Goal: Task Accomplishment & Management: Use online tool/utility

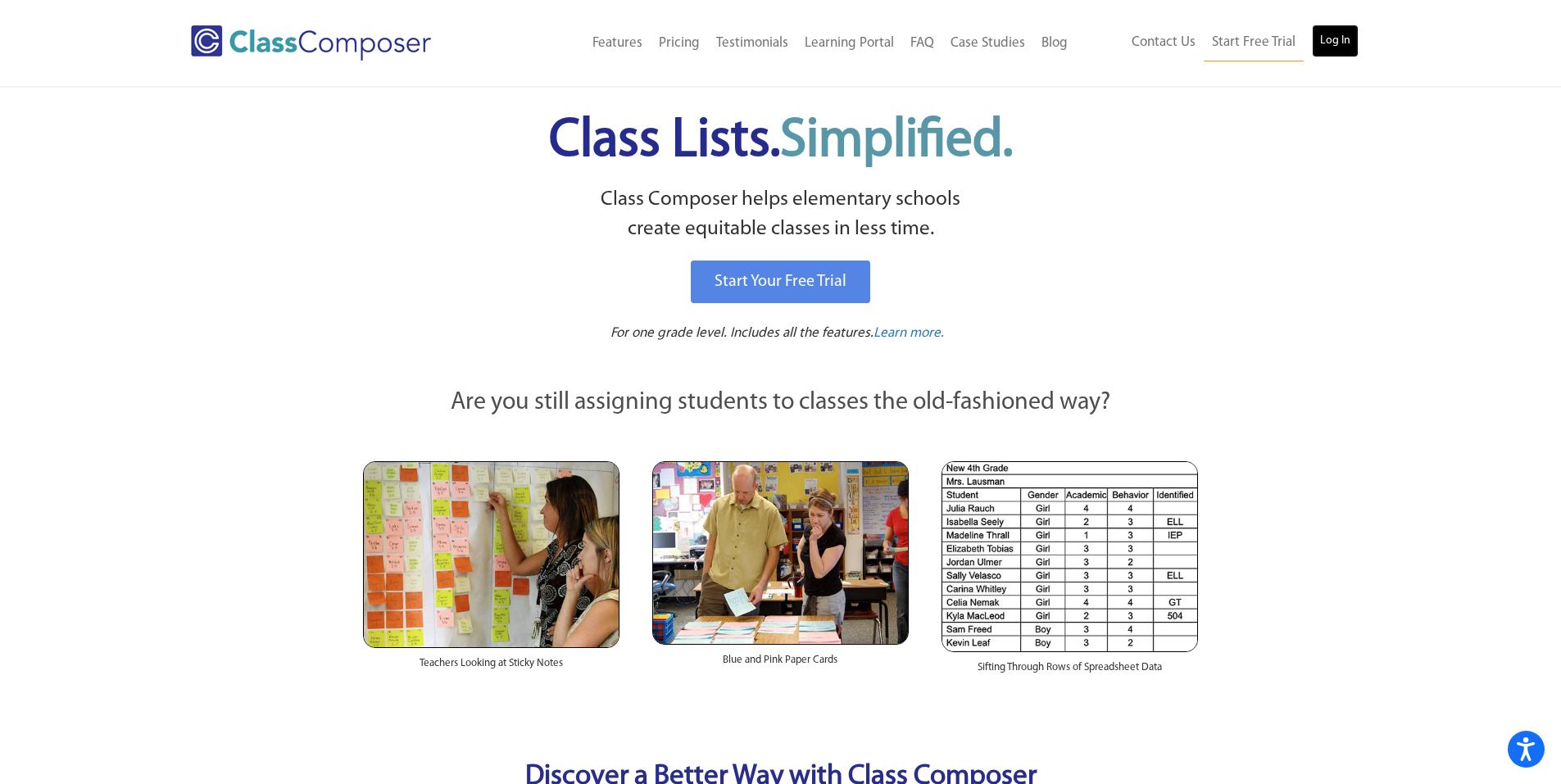
click at [1329, 44] on link "Log In" at bounding box center [1335, 41] width 47 height 33
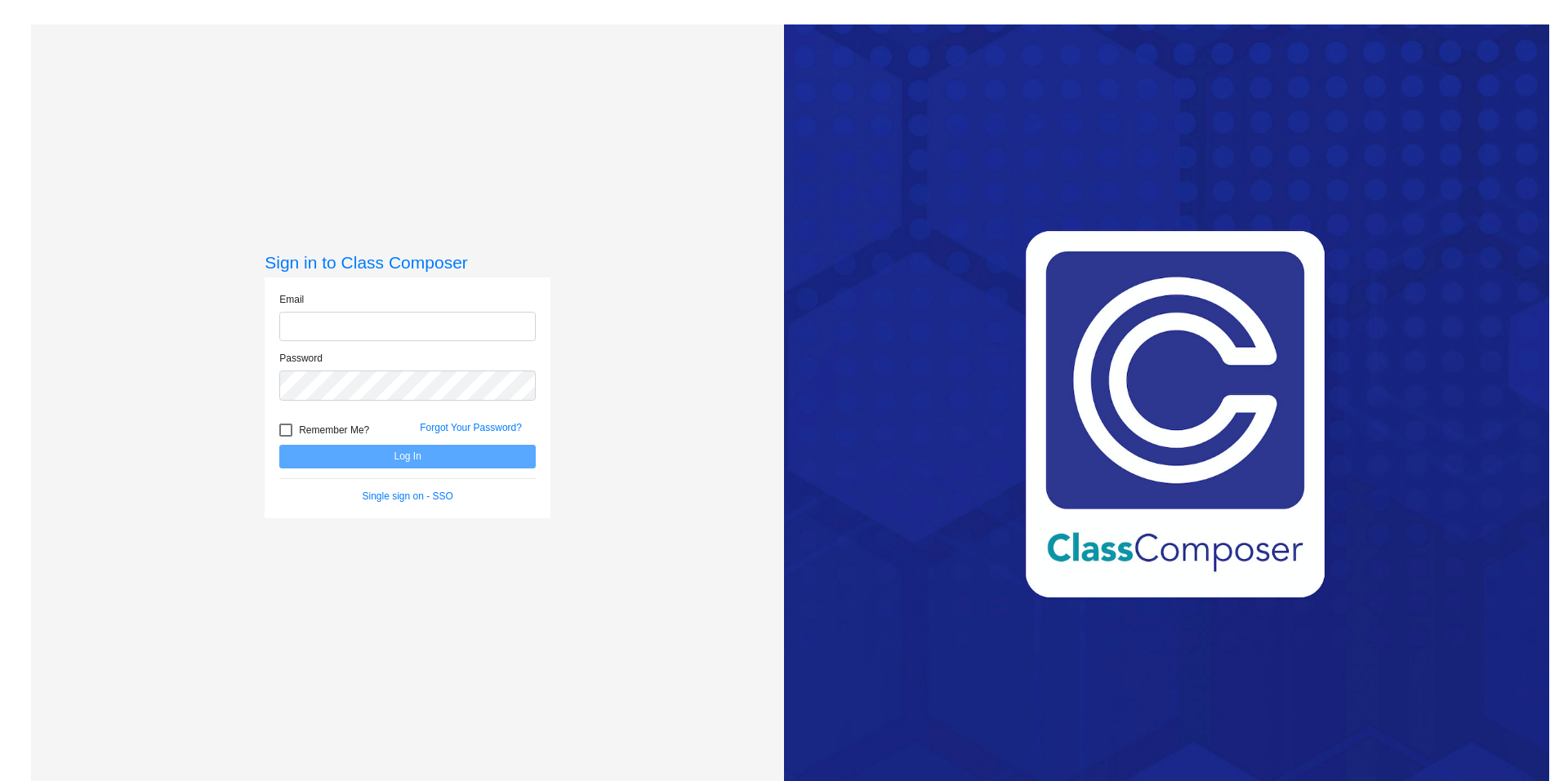
type input "[EMAIL_ADDRESS][DOMAIN_NAME]"
click at [406, 455] on button "Log In" at bounding box center [407, 457] width 256 height 24
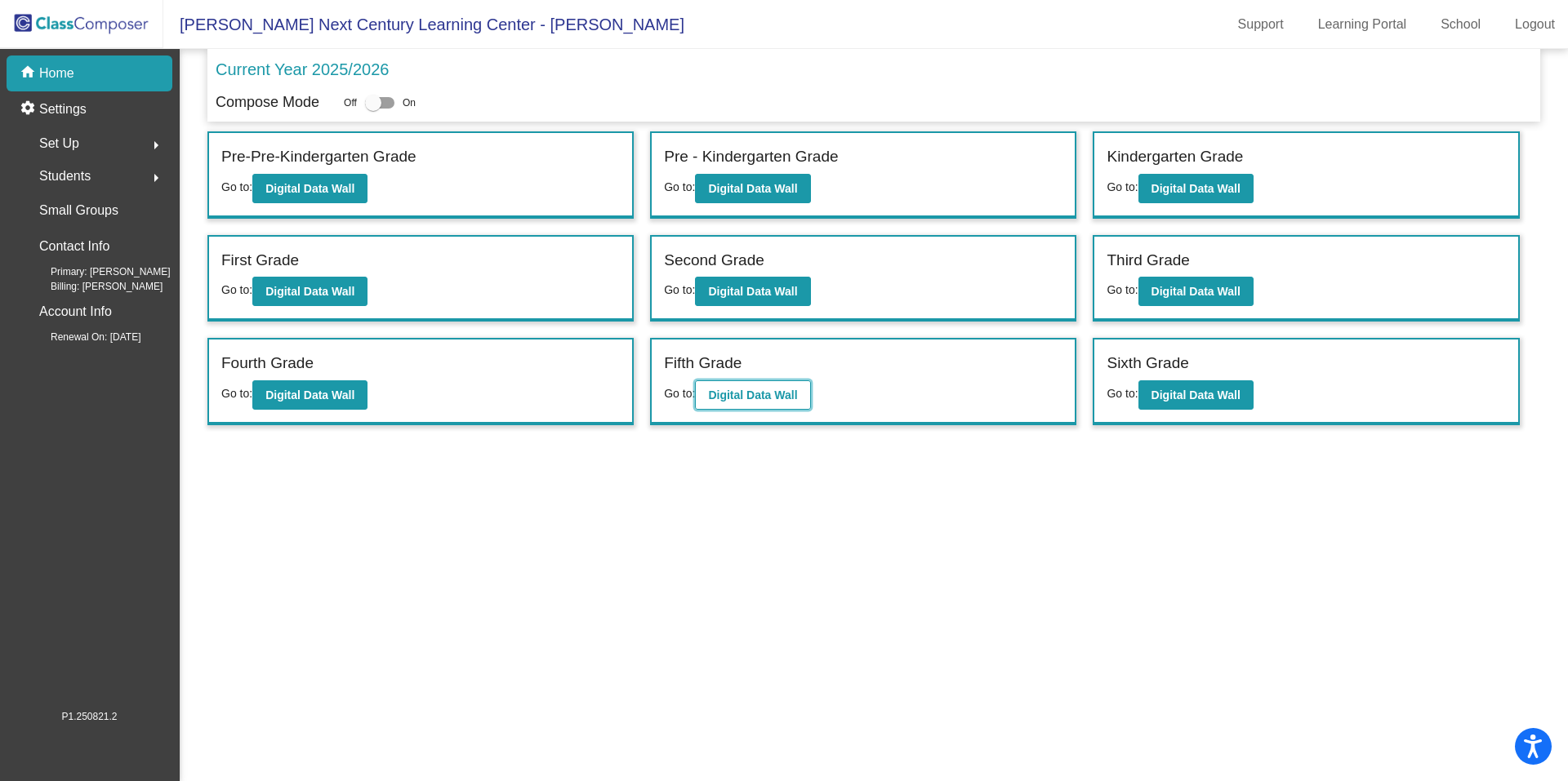
click at [770, 407] on button "Digital Data Wall" at bounding box center [752, 395] width 115 height 29
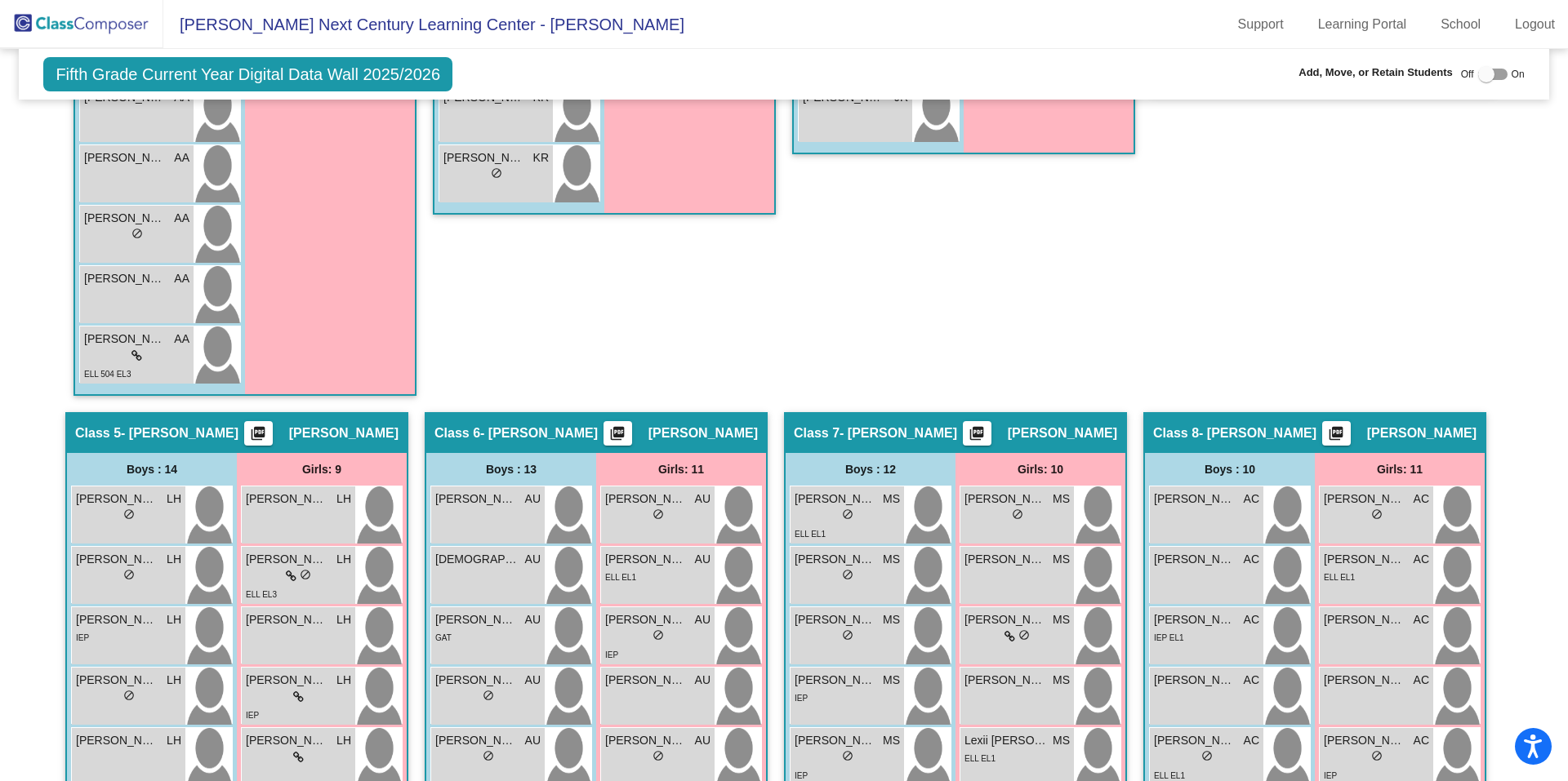
scroll to position [1469, 0]
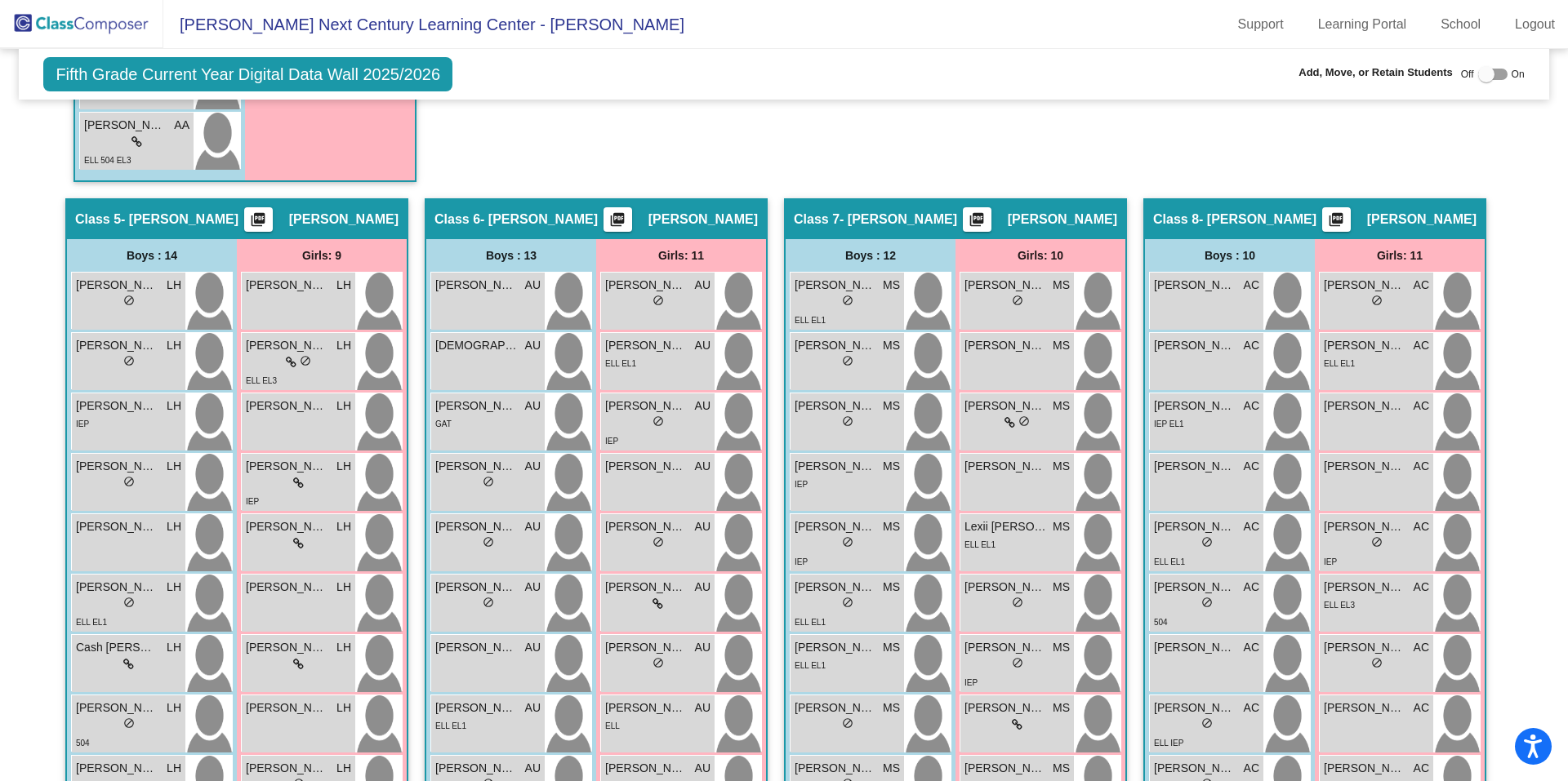
click at [857, 220] on span "- [PERSON_NAME]" at bounding box center [898, 219] width 118 height 17
click at [1051, 207] on div "Class 7 - [PERSON_NAME] picture_as_pdf [PERSON_NAME]" at bounding box center [956, 219] width 340 height 39
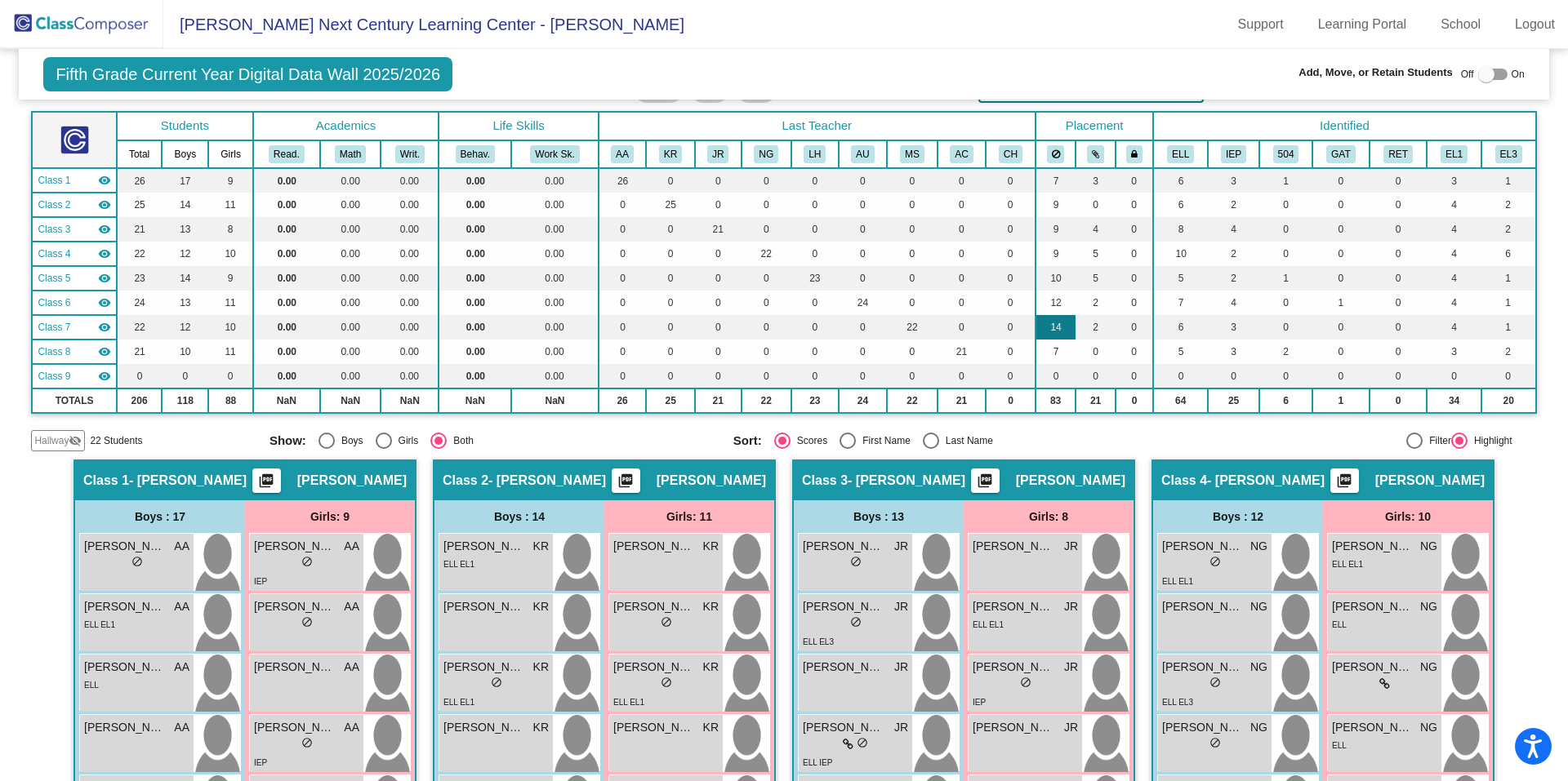
scroll to position [0, 0]
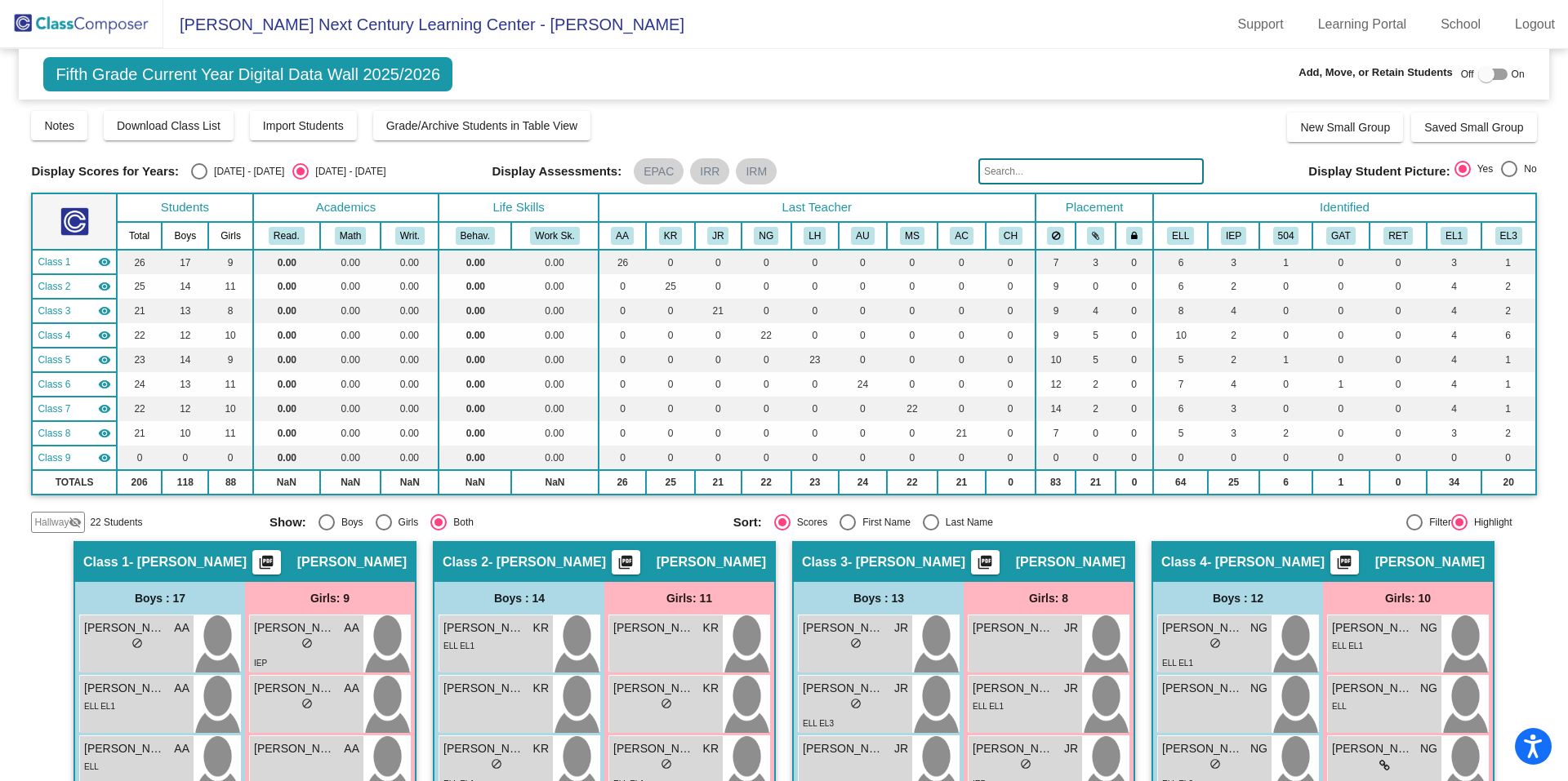
drag, startPoint x: 1493, startPoint y: 76, endPoint x: 1504, endPoint y: 75, distance: 11.0
click at [1493, 76] on div at bounding box center [1493, 74] width 29 height 11
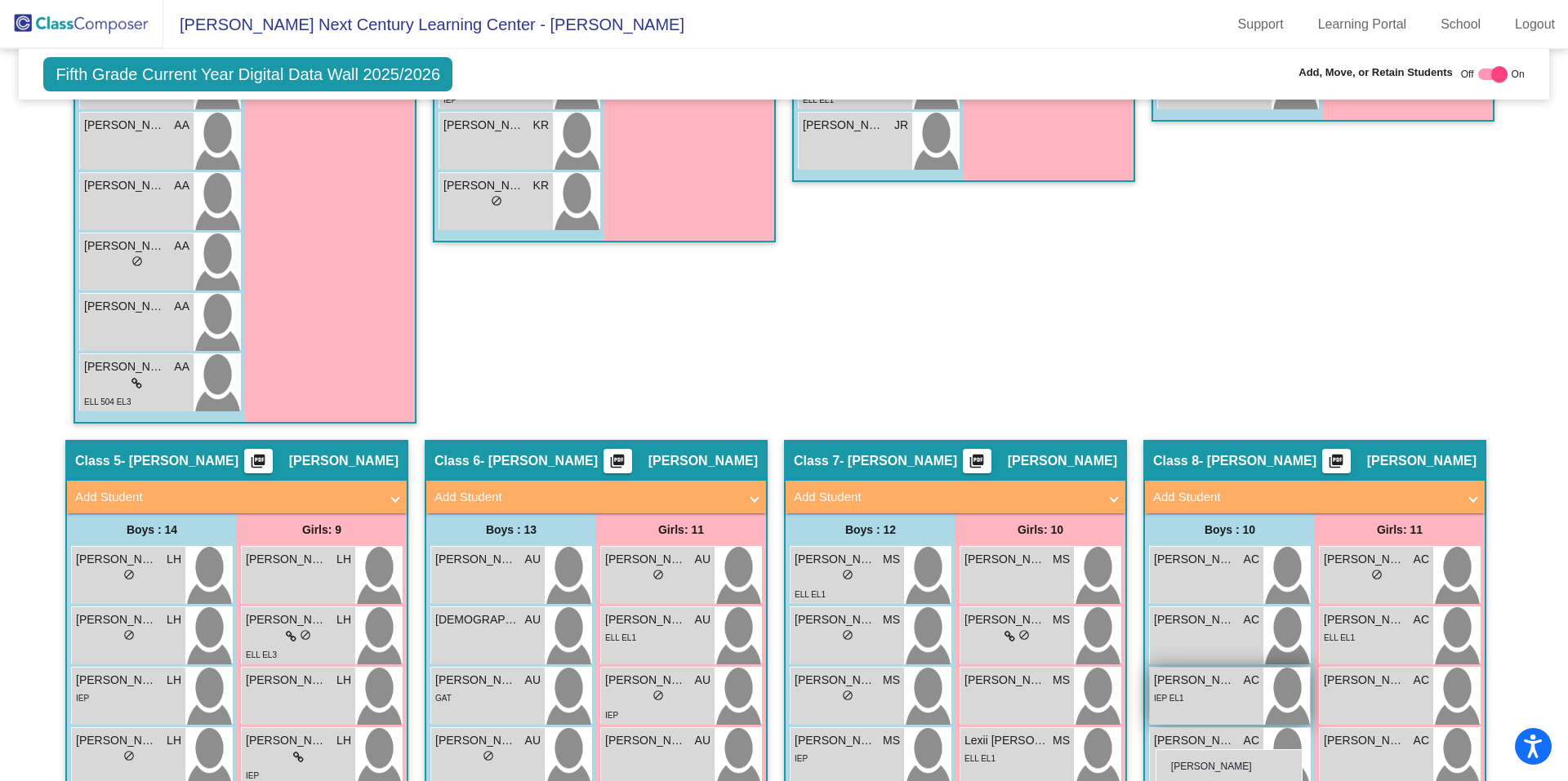
scroll to position [1277, 0]
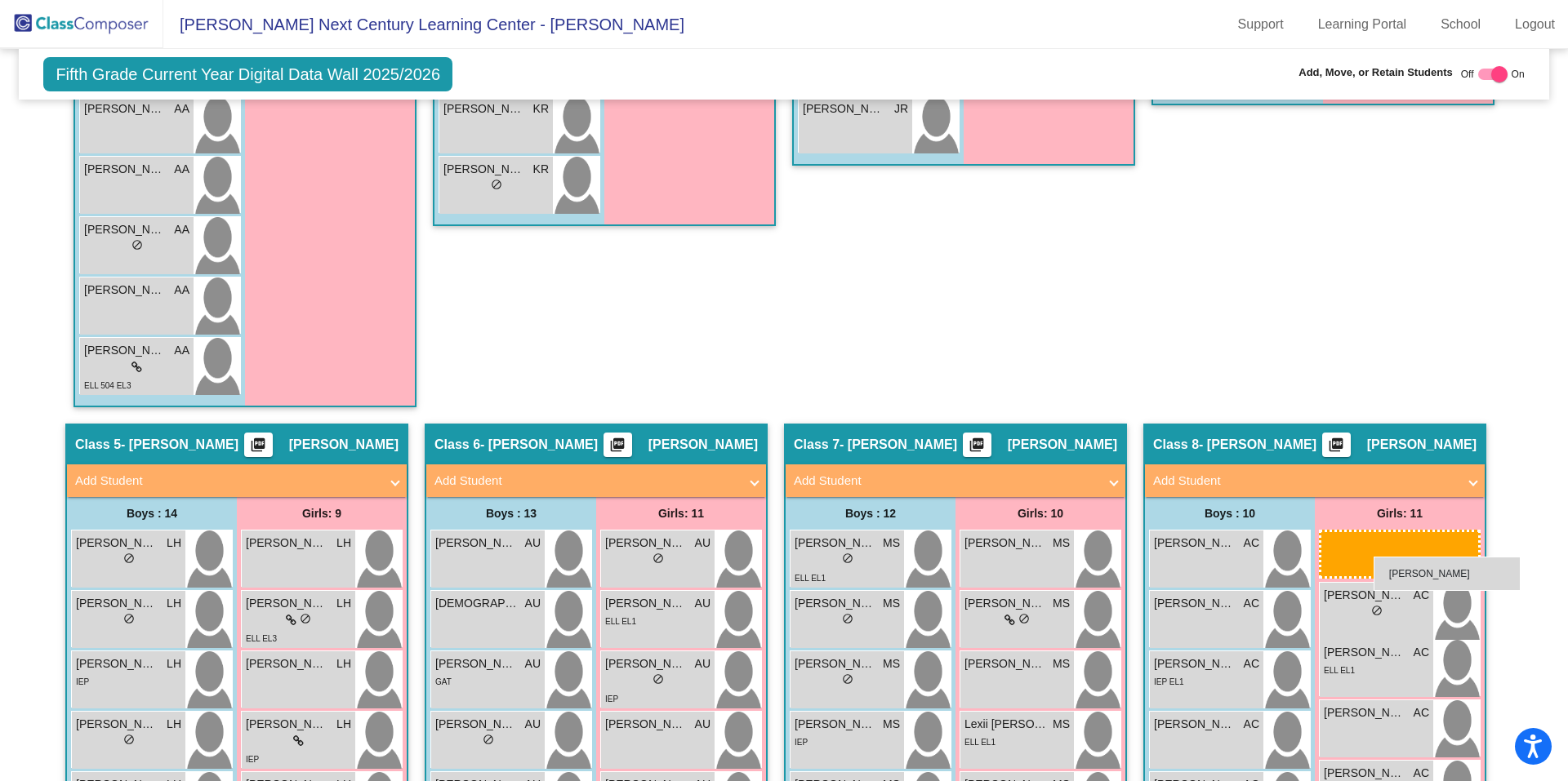
drag, startPoint x: 1026, startPoint y: 269, endPoint x: 1374, endPoint y: 557, distance: 451.7
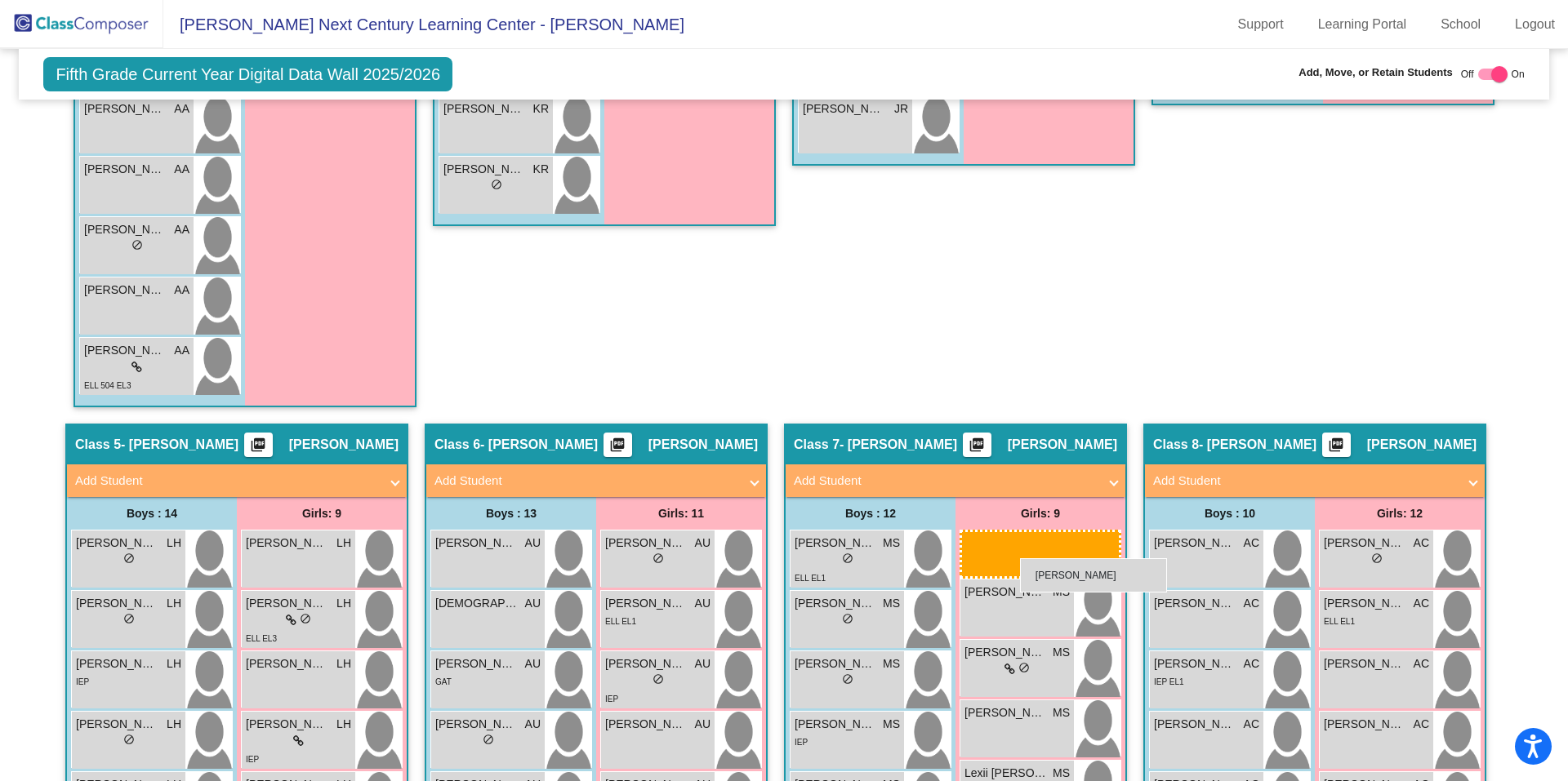
drag, startPoint x: 1383, startPoint y: 570, endPoint x: 1018, endPoint y: 558, distance: 365.2
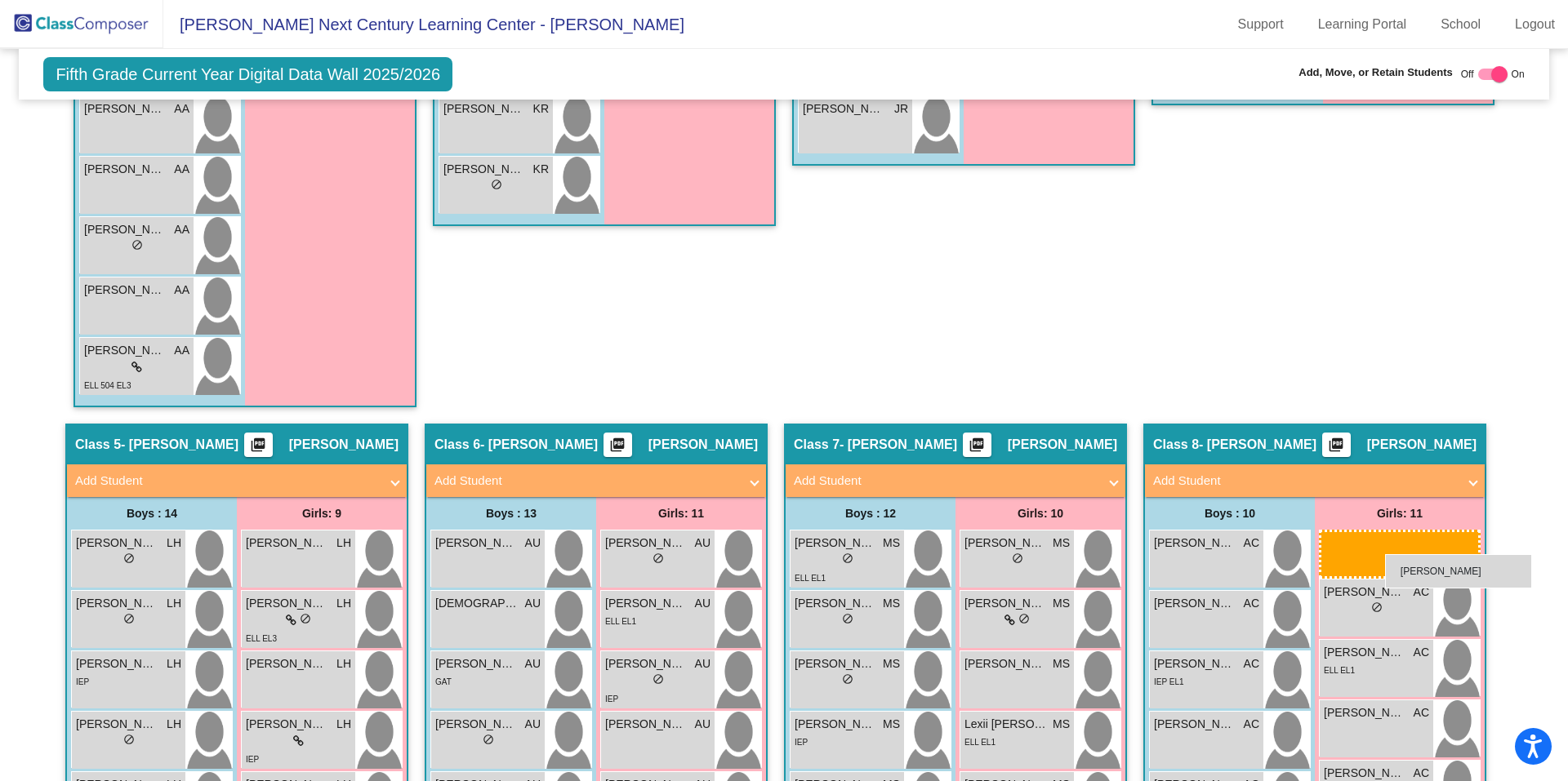
drag, startPoint x: 1036, startPoint y: 623, endPoint x: 1384, endPoint y: 554, distance: 354.8
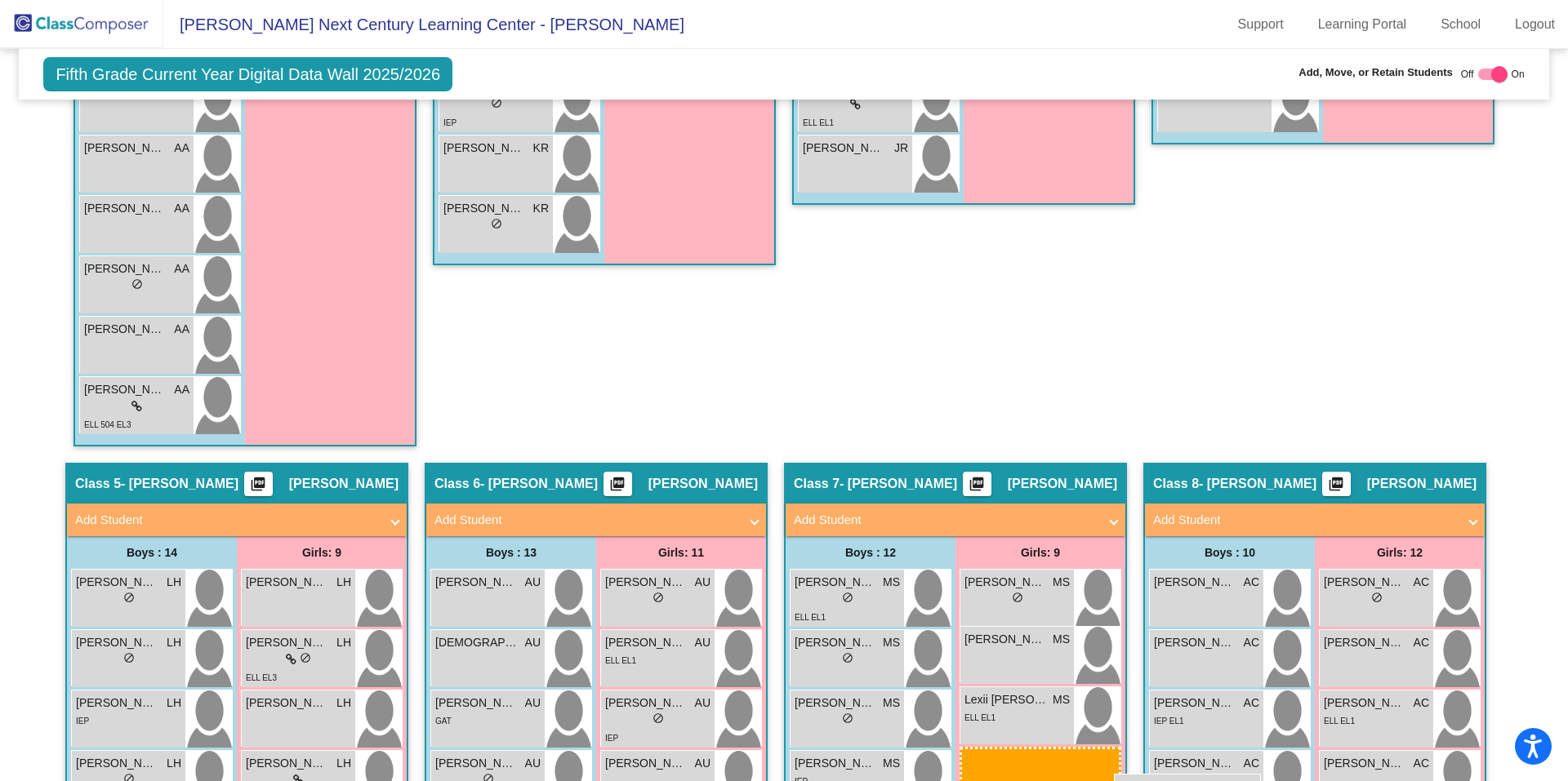
scroll to position [1247, 0]
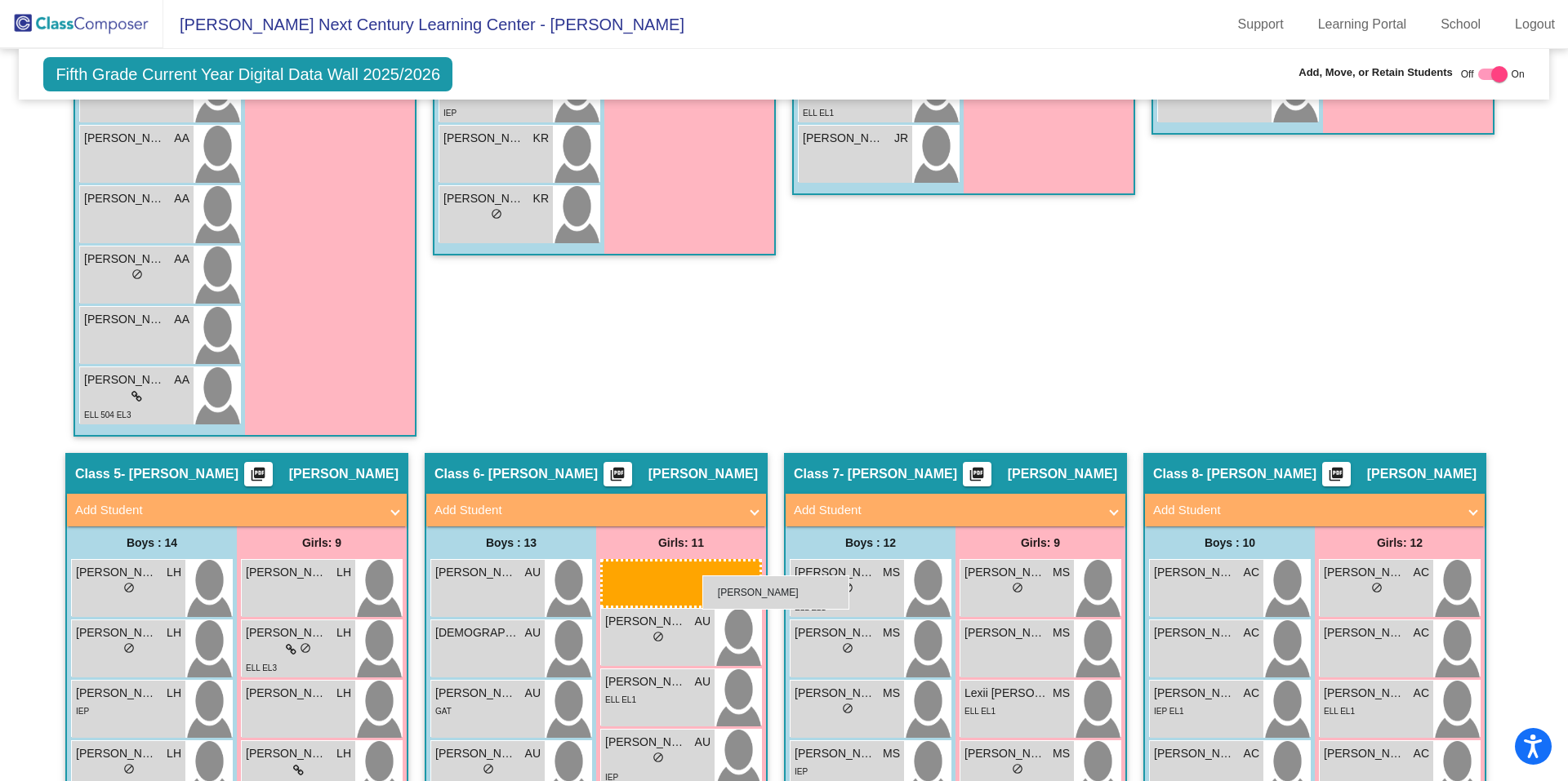
drag, startPoint x: 1042, startPoint y: 448, endPoint x: 702, endPoint y: 575, distance: 362.9
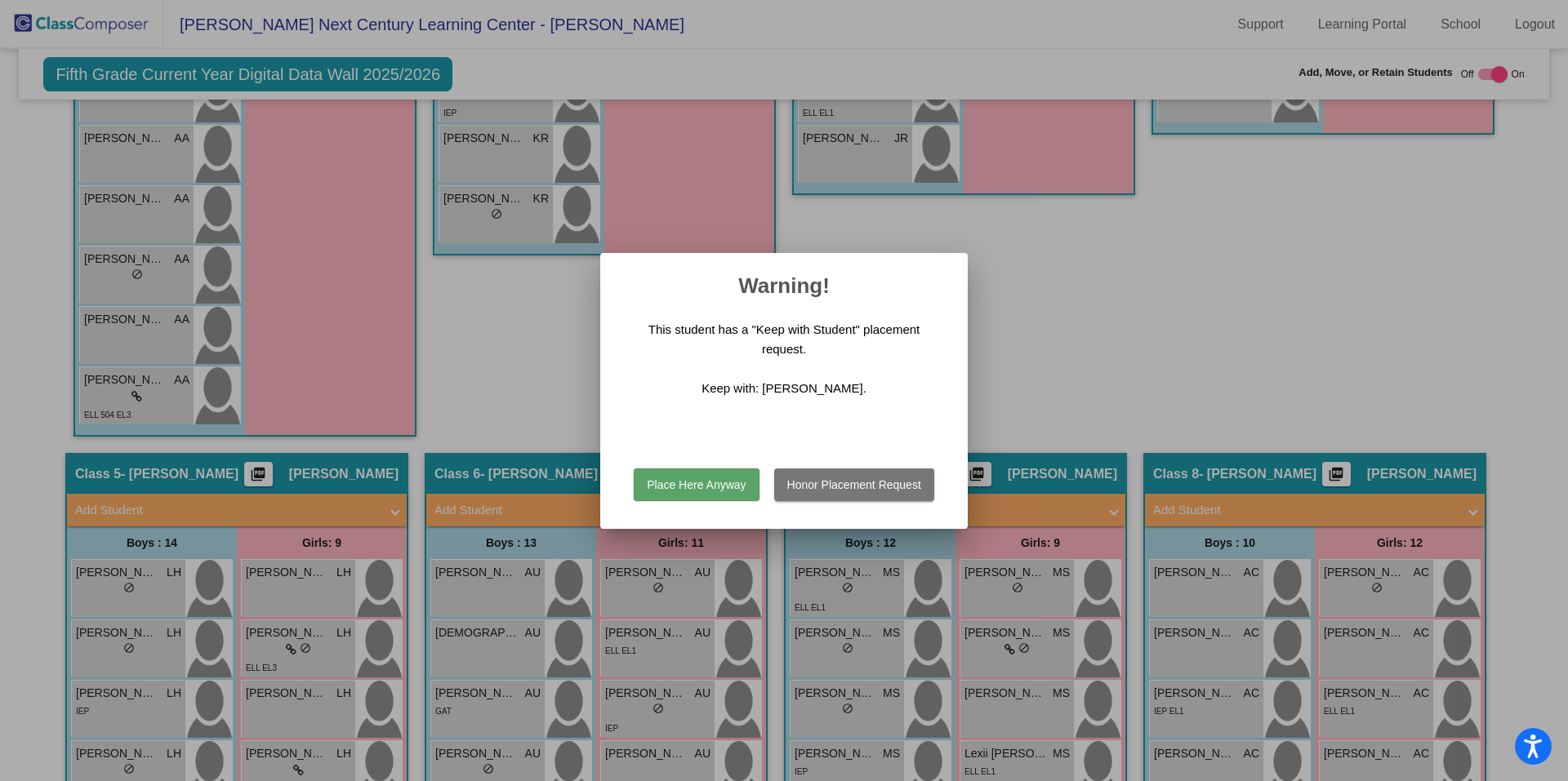
click at [745, 497] on button "Place Here Anyway" at bounding box center [696, 485] width 125 height 33
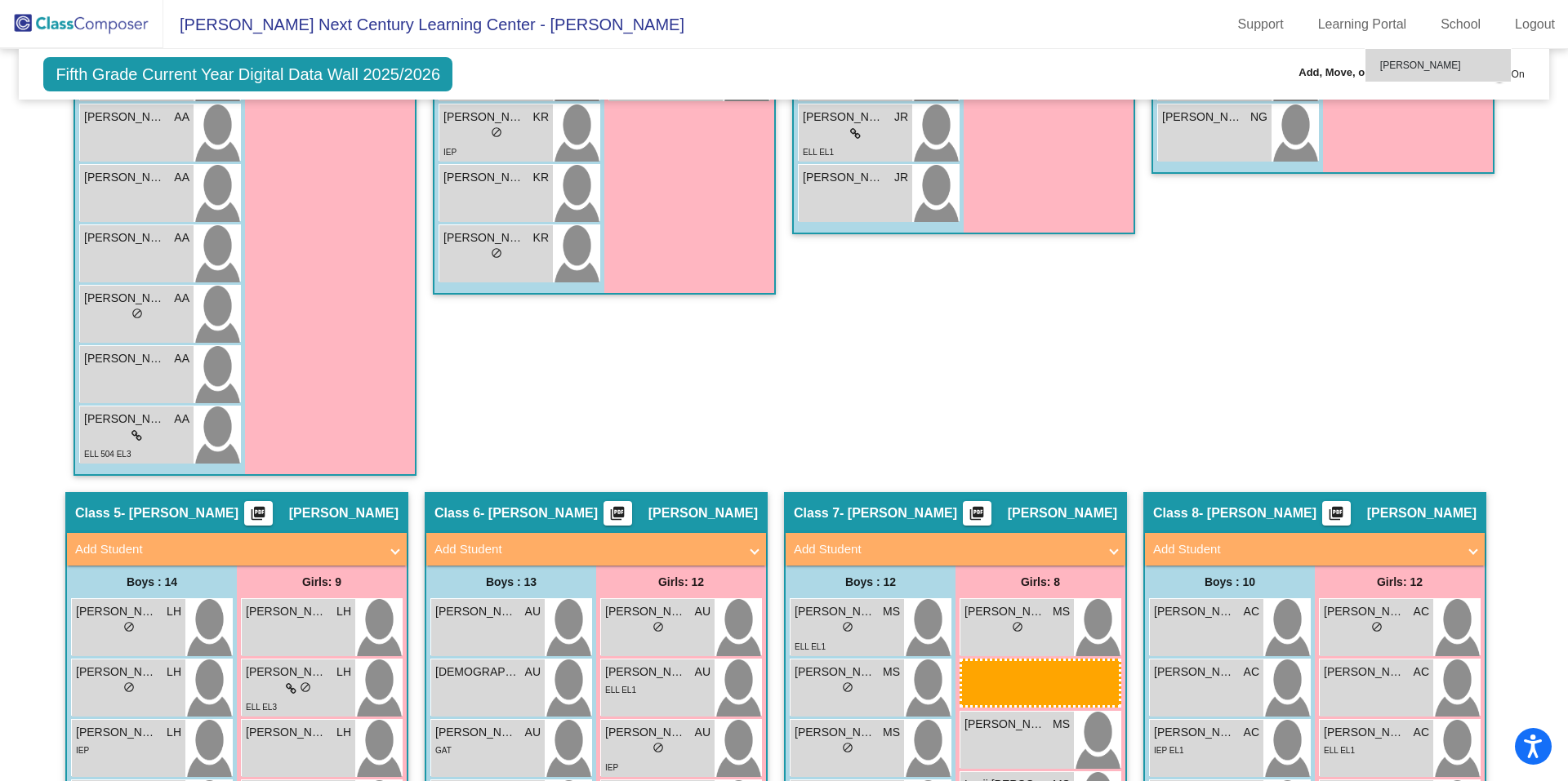
scroll to position [1191, 0]
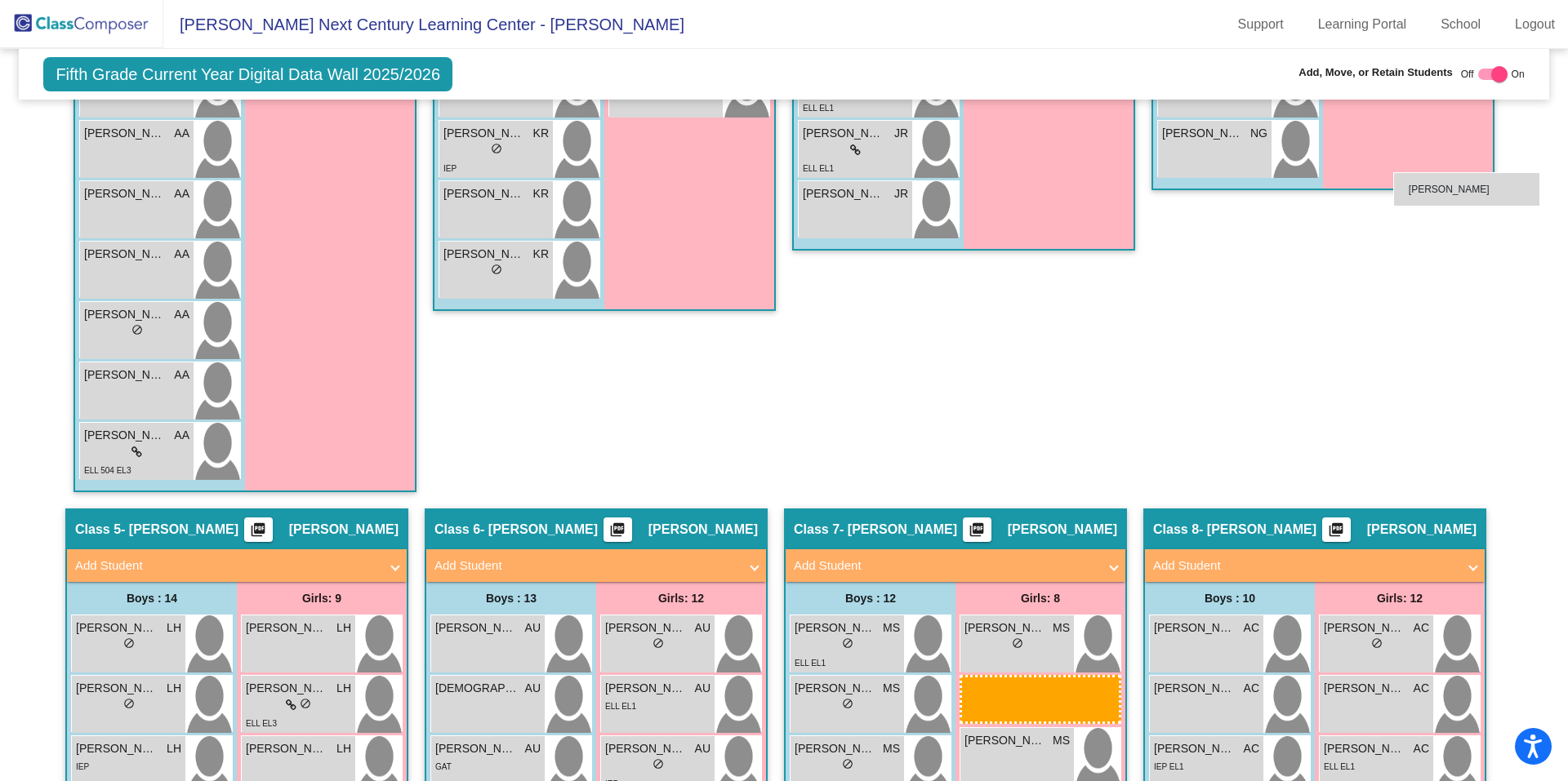
drag, startPoint x: 1020, startPoint y: 589, endPoint x: 1393, endPoint y: 173, distance: 558.7
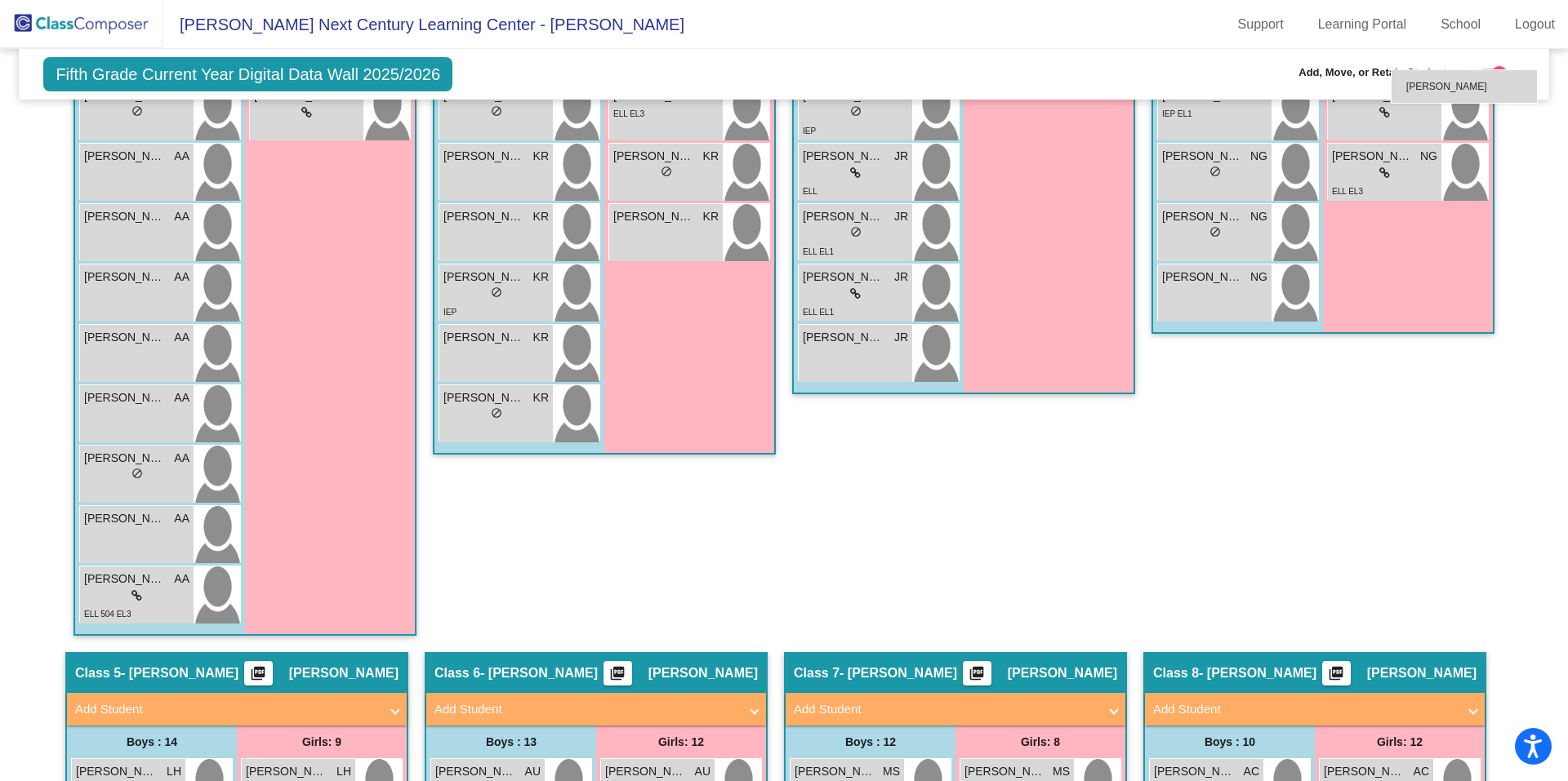
scroll to position [1012, 0]
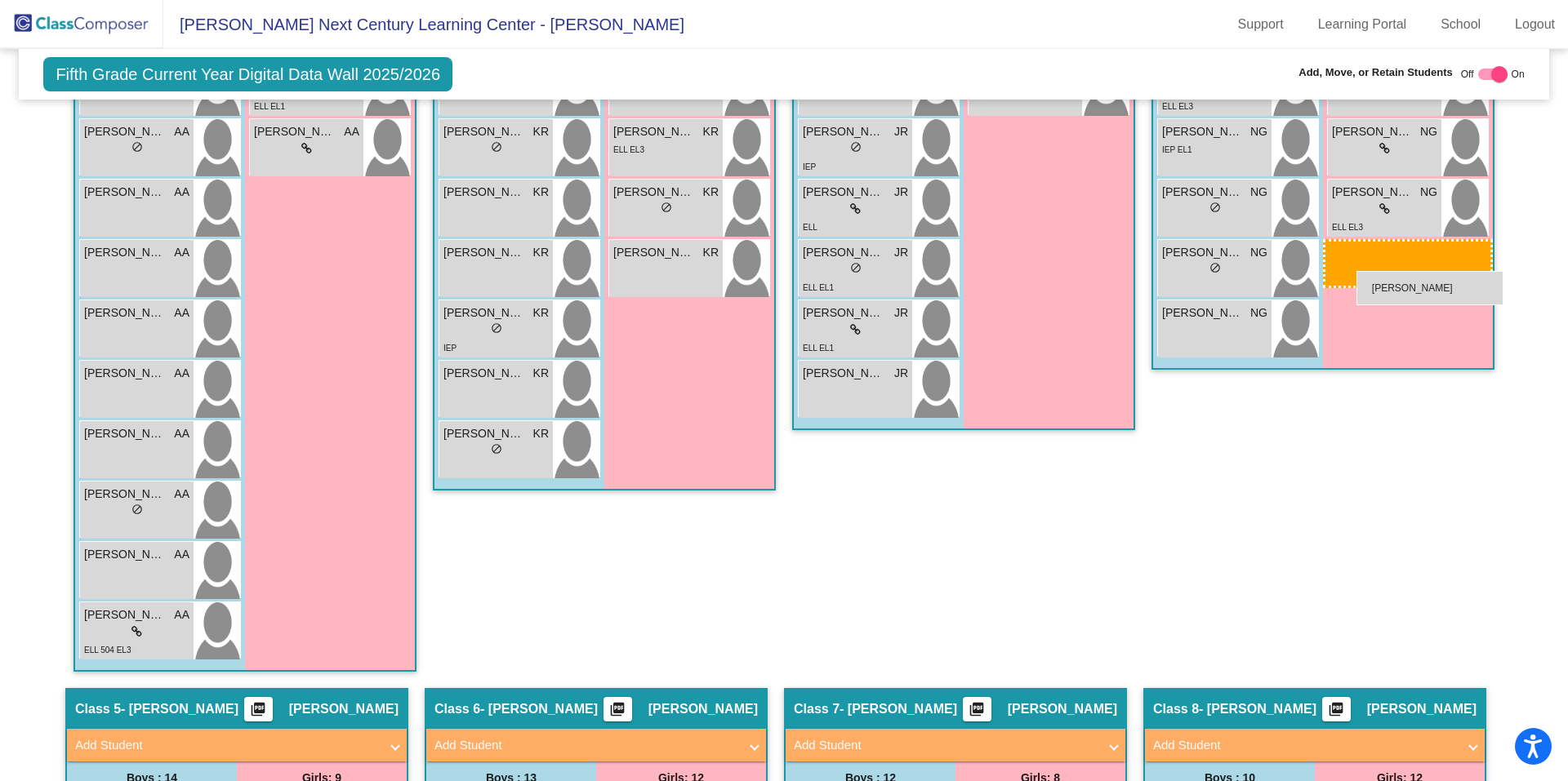
drag, startPoint x: 1033, startPoint y: 576, endPoint x: 1356, endPoint y: 271, distance: 444.2
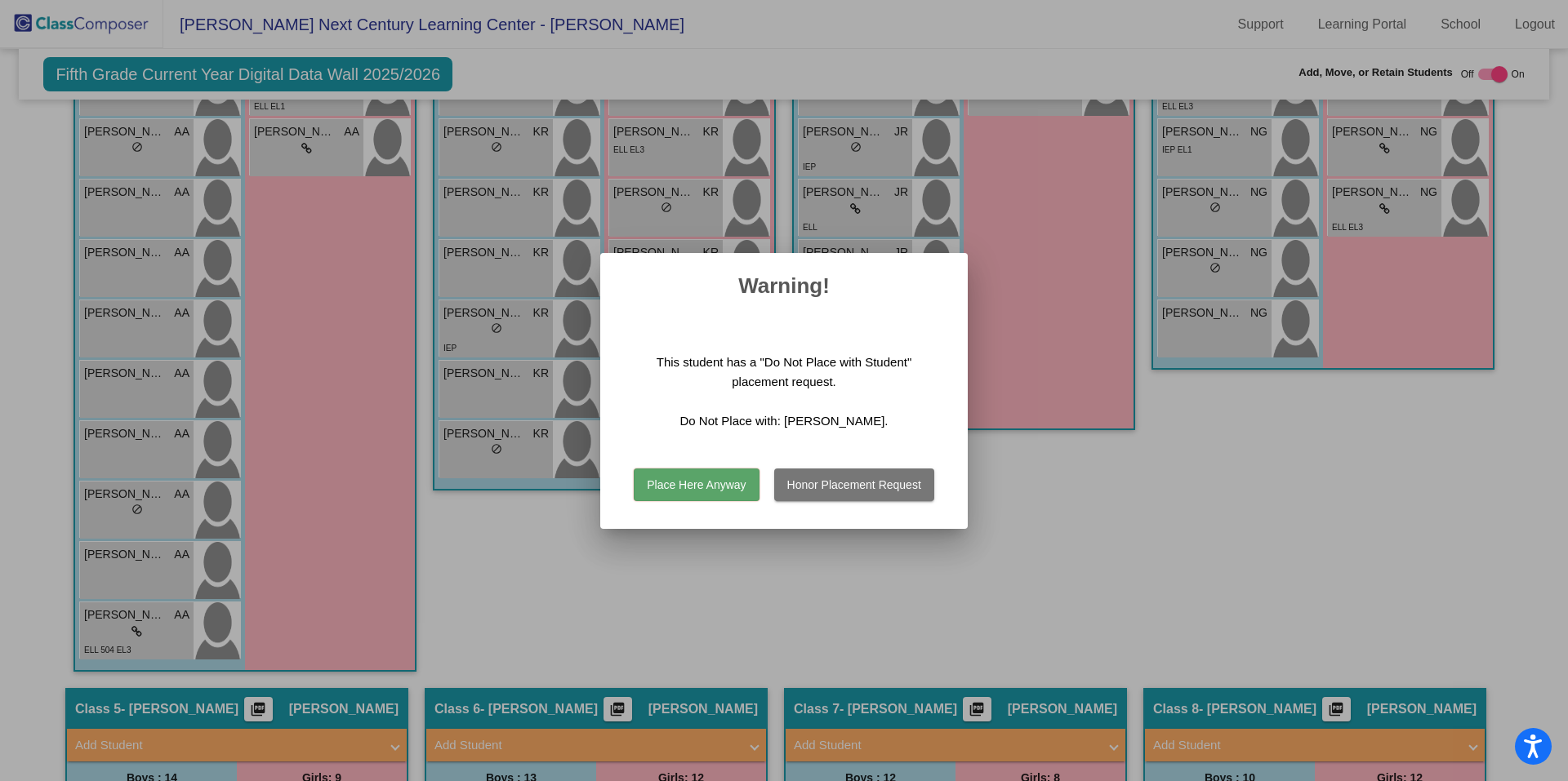
click at [723, 490] on button "Place Here Anyway" at bounding box center [696, 485] width 125 height 33
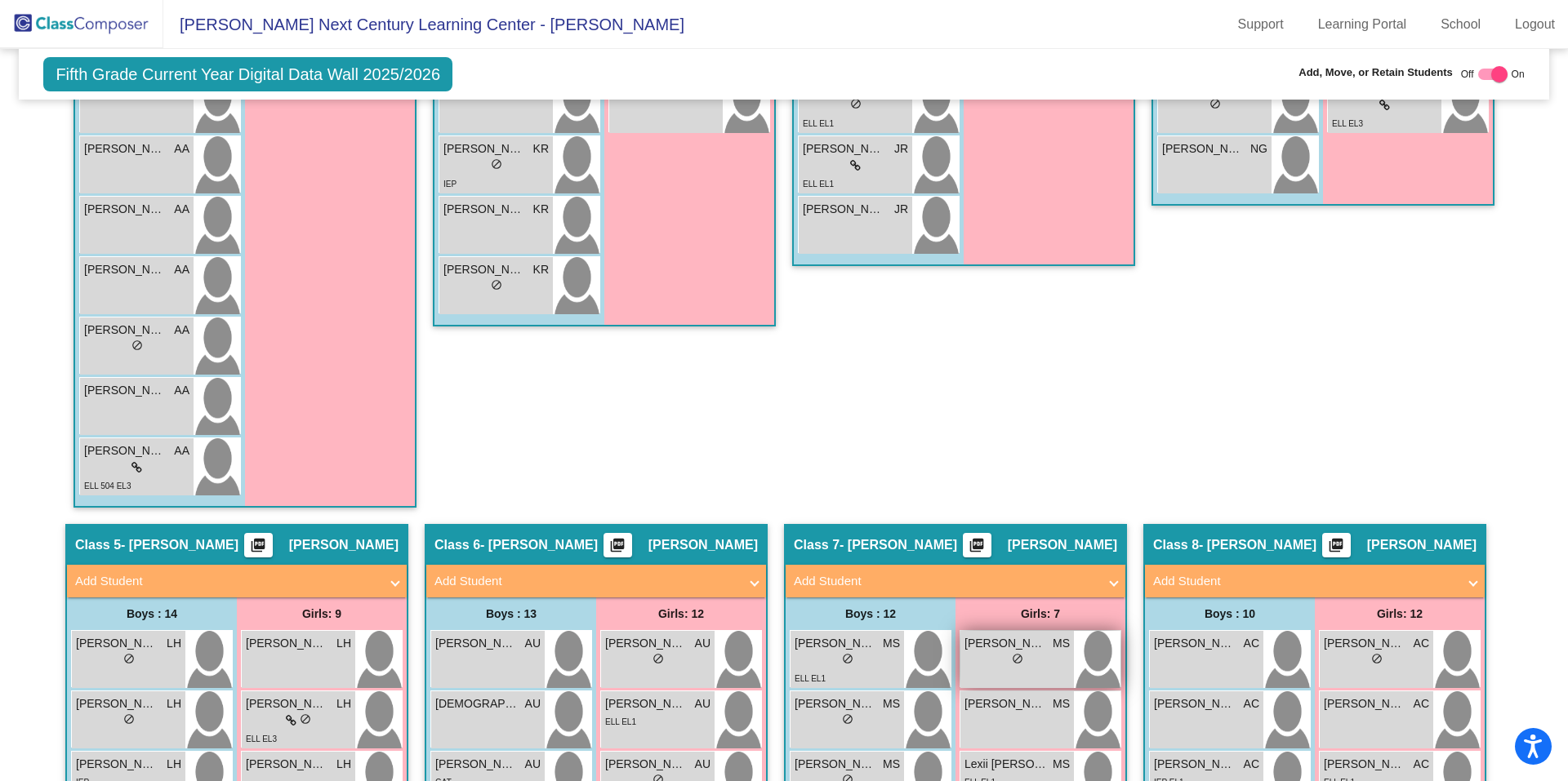
scroll to position [1176, 0]
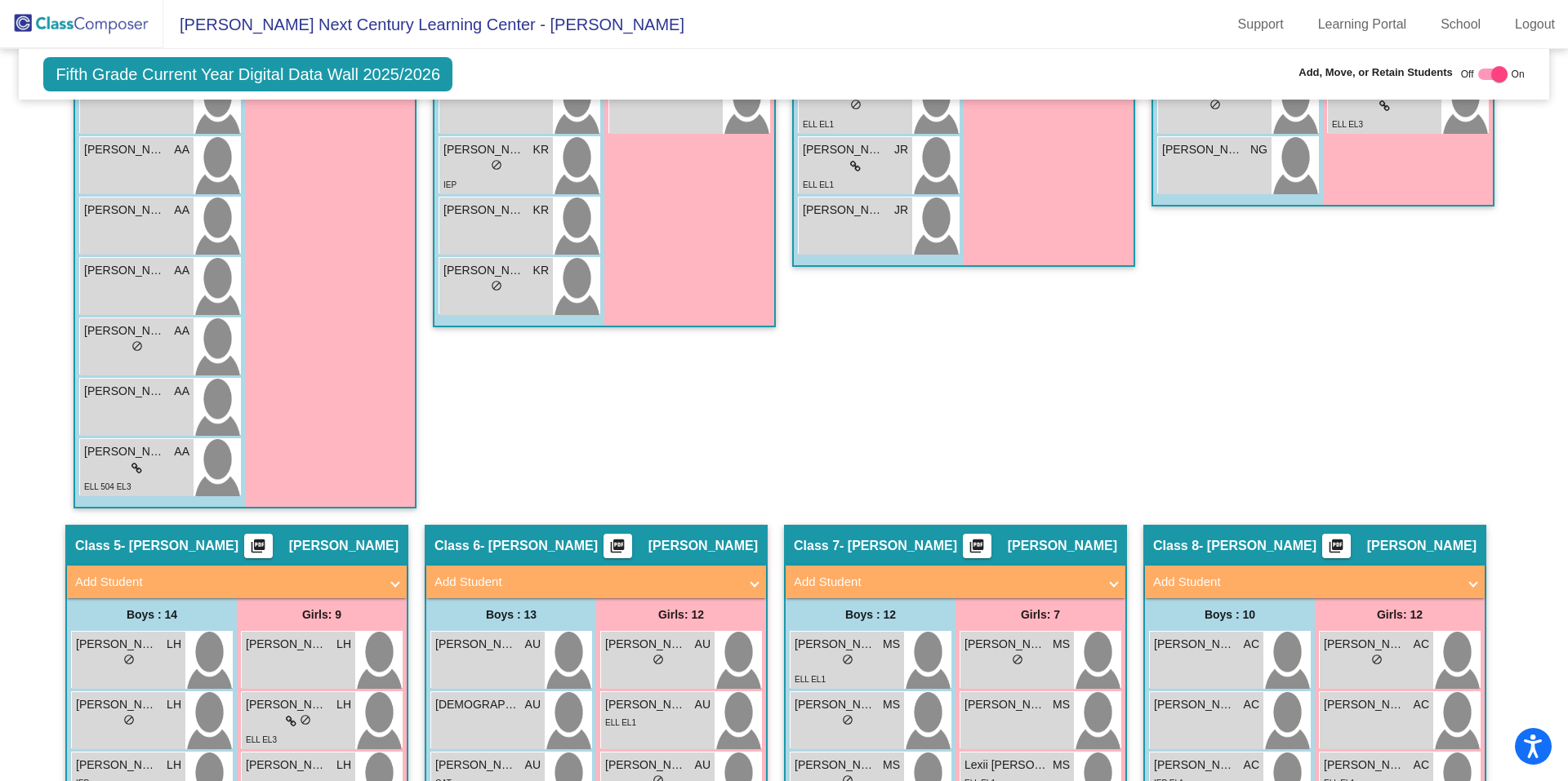
click at [1133, 387] on div "Hallway - Hallway Class picture_as_pdf Add Student First Name Last Name Student…" at bounding box center [783, 564] width 1505 height 2398
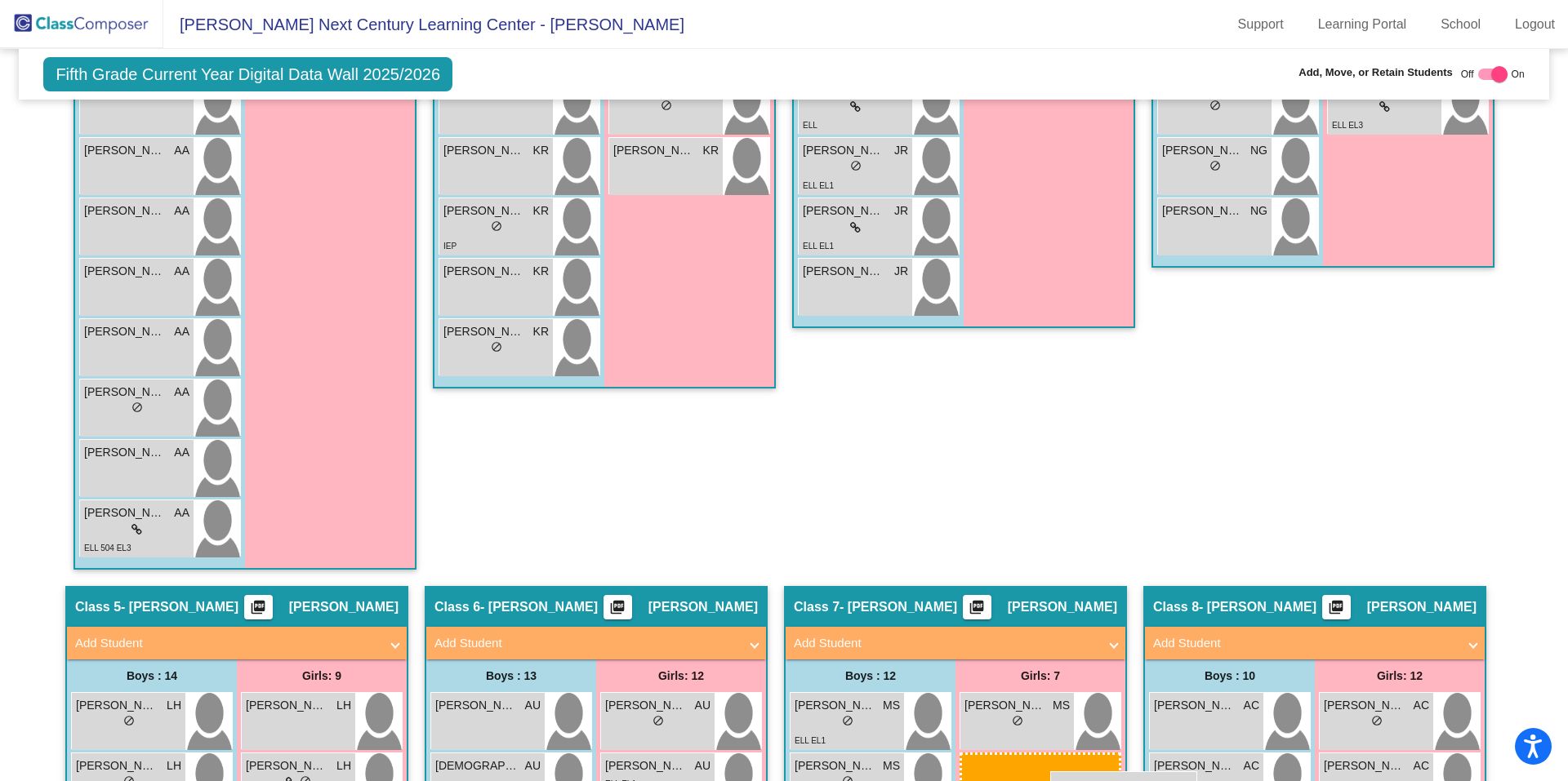
scroll to position [1114, 0]
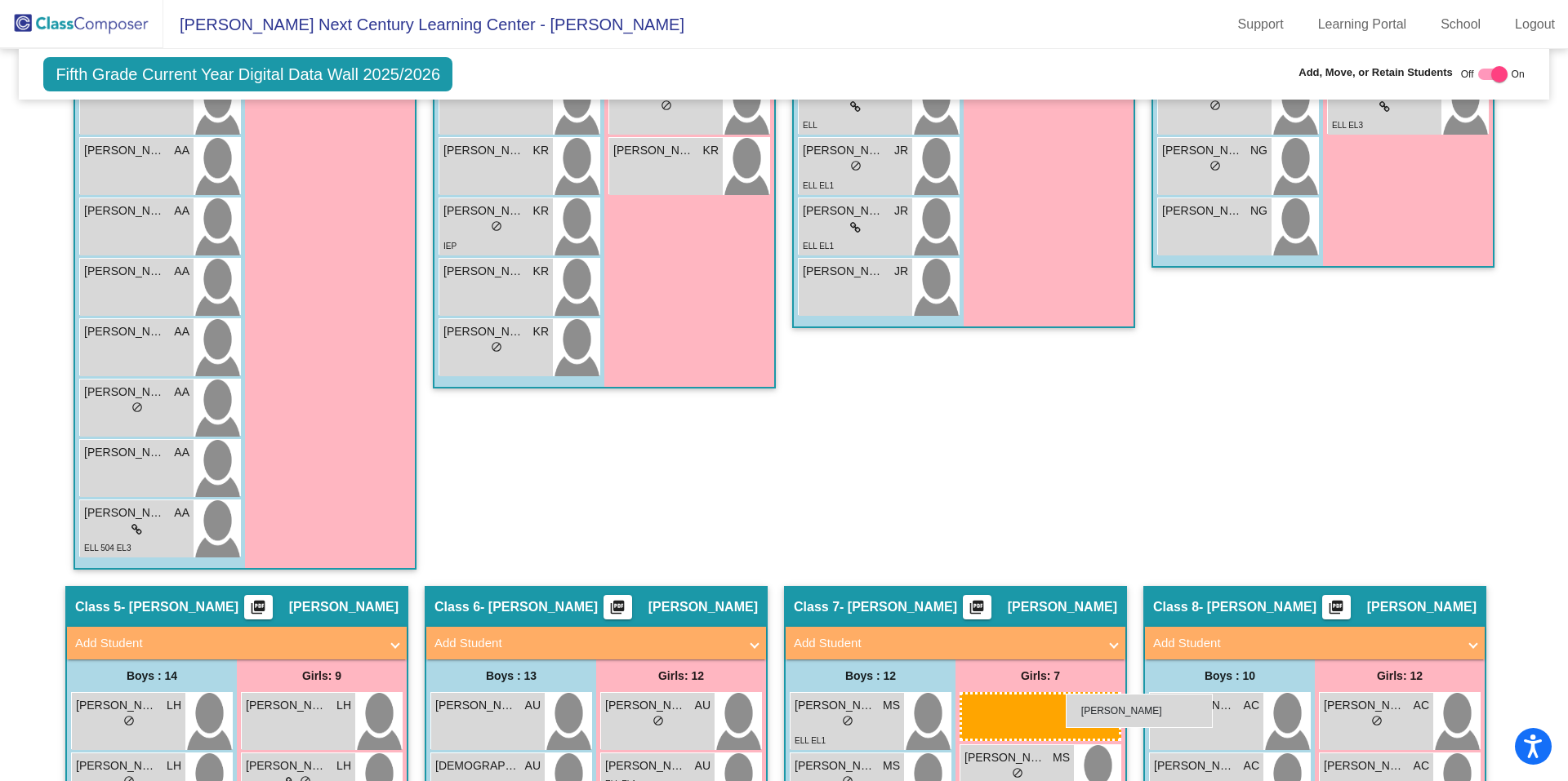
drag, startPoint x: 1419, startPoint y: 195, endPoint x: 1066, endPoint y: 694, distance: 611.2
drag, startPoint x: 1411, startPoint y: 426, endPoint x: 1421, endPoint y: 418, distance: 12.8
click at [1411, 426] on div "Class 4 - [PERSON_NAME] picture_as_pdf [PERSON_NAME] Add Student First Name Las…" at bounding box center [1323, 6] width 343 height 1159
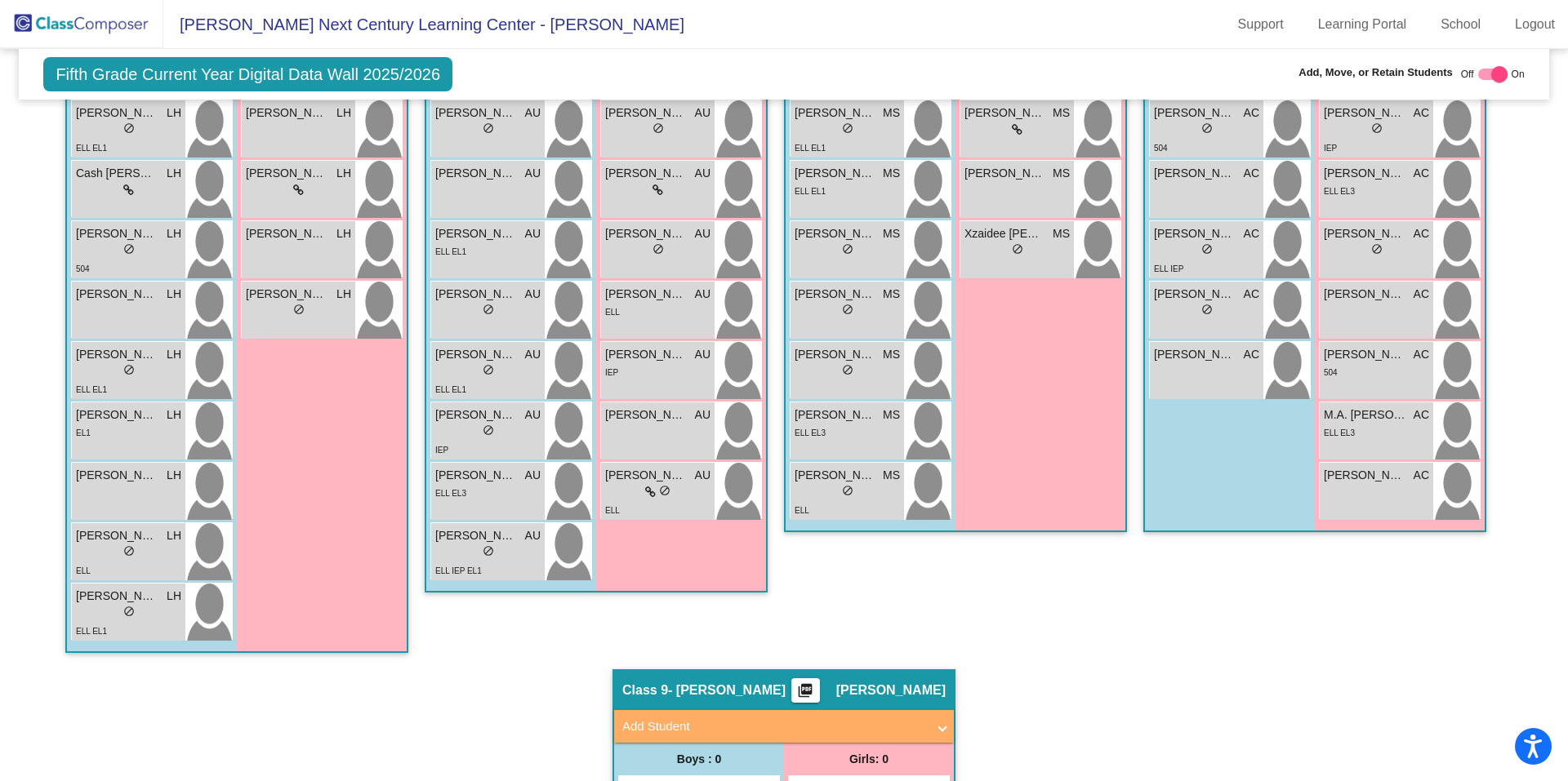
click at [1327, 588] on div "Class 8 - [PERSON_NAME] picture_as_pdf [PERSON_NAME] Add Student First Name Las…" at bounding box center [1315, 180] width 343 height 977
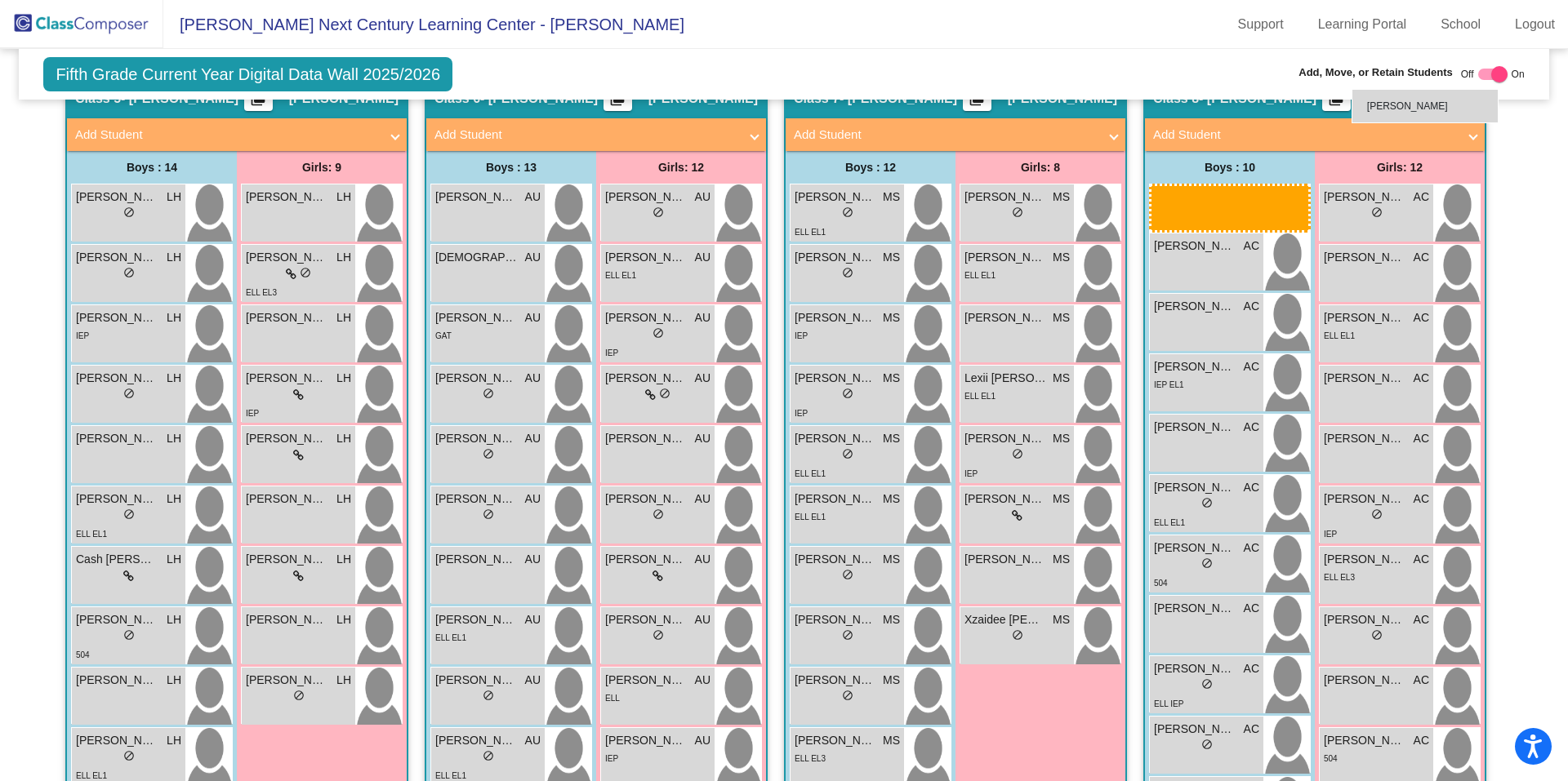
scroll to position [1610, 0]
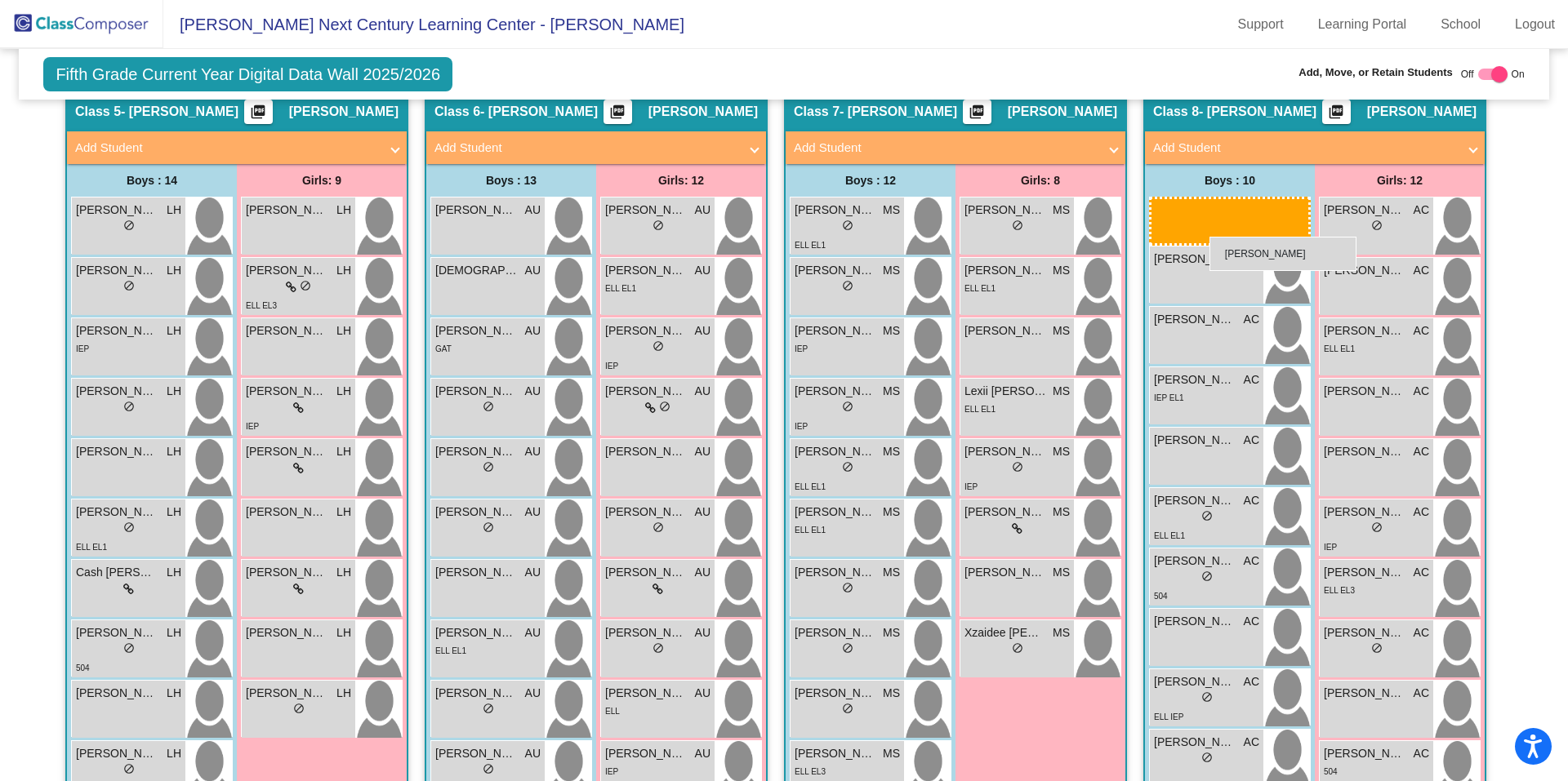
drag, startPoint x: 852, startPoint y: 288, endPoint x: 1209, endPoint y: 237, distance: 360.6
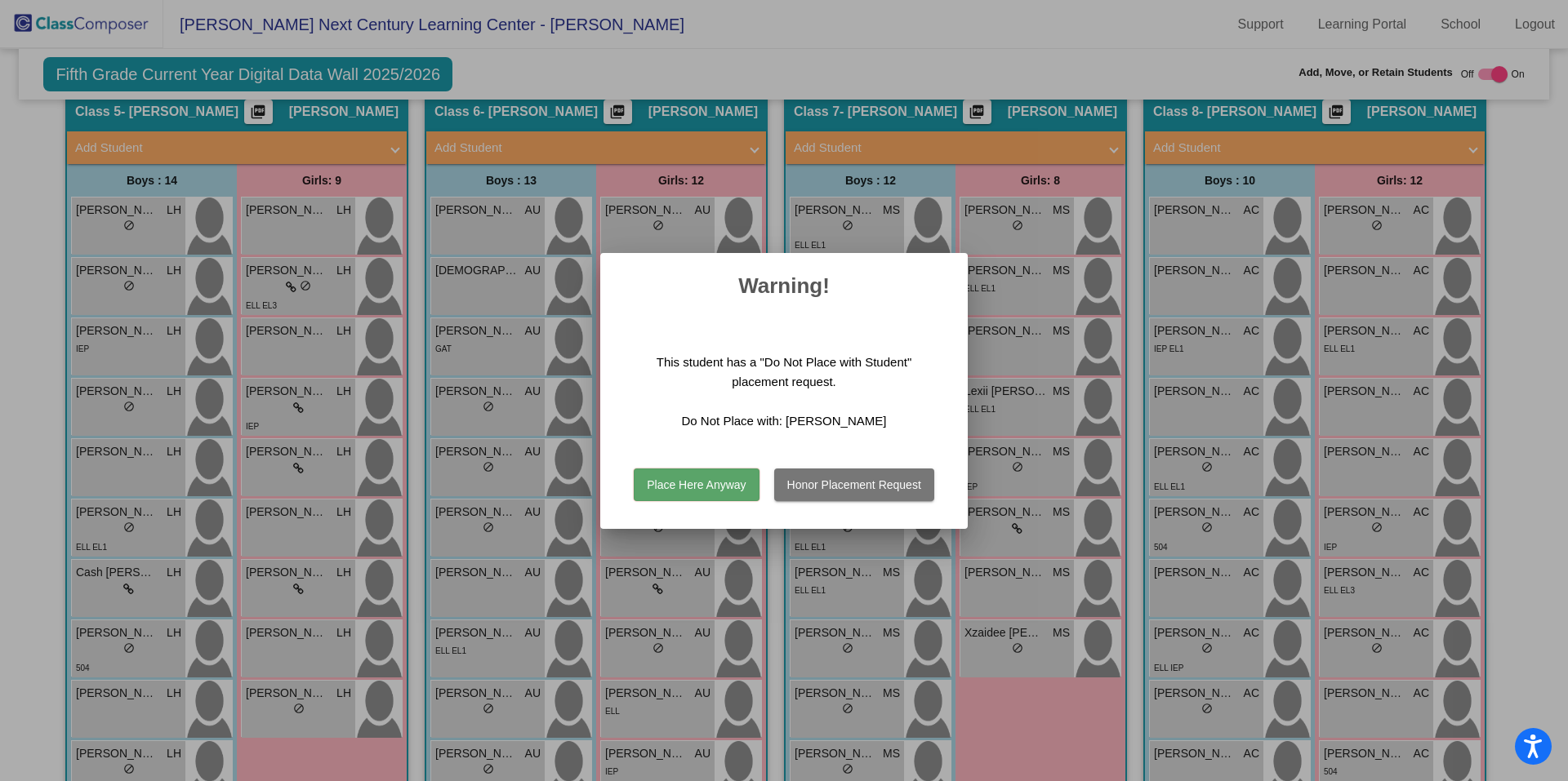
click at [737, 490] on button "Place Here Anyway" at bounding box center [696, 485] width 125 height 33
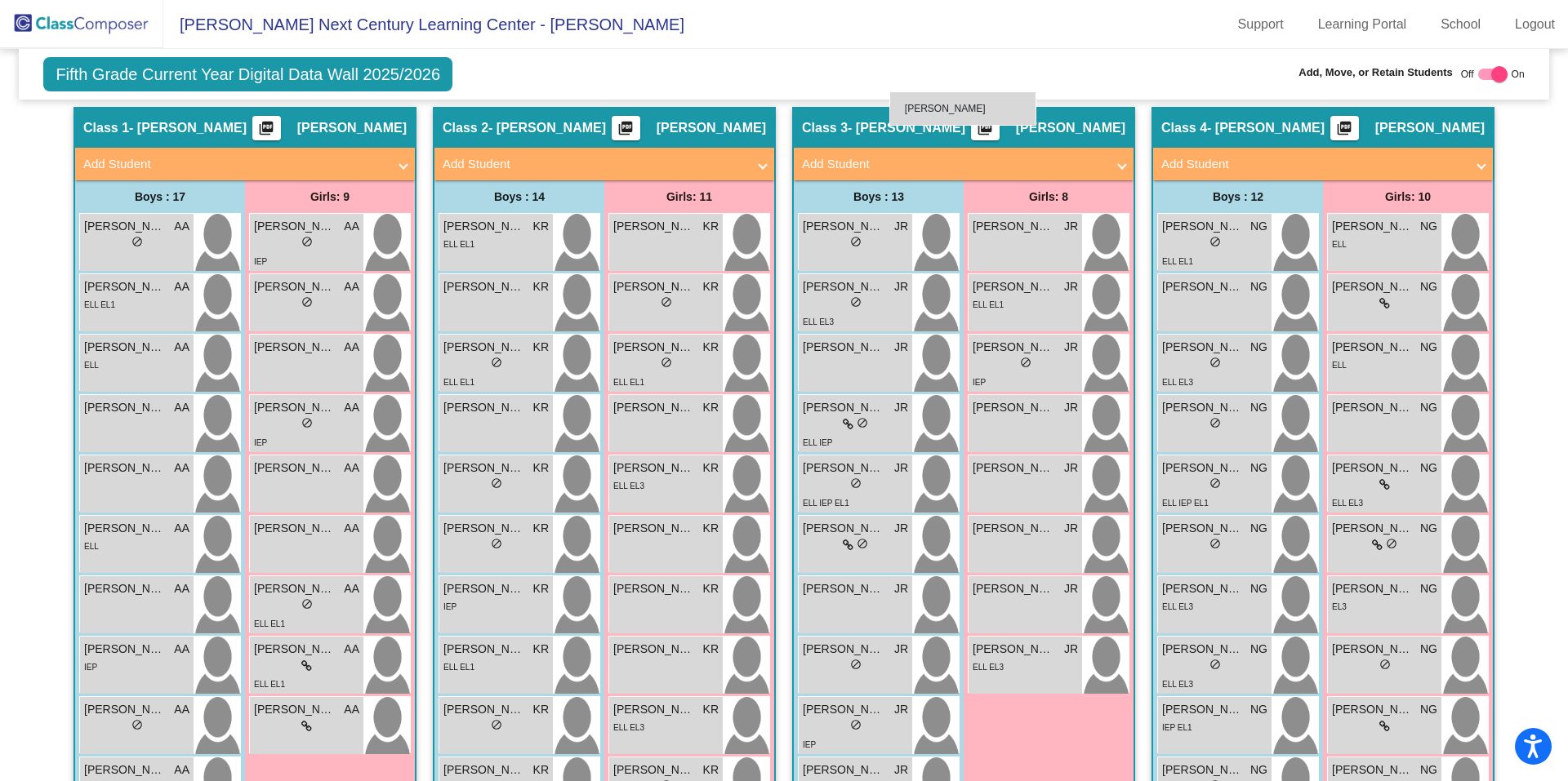
scroll to position [411, 0]
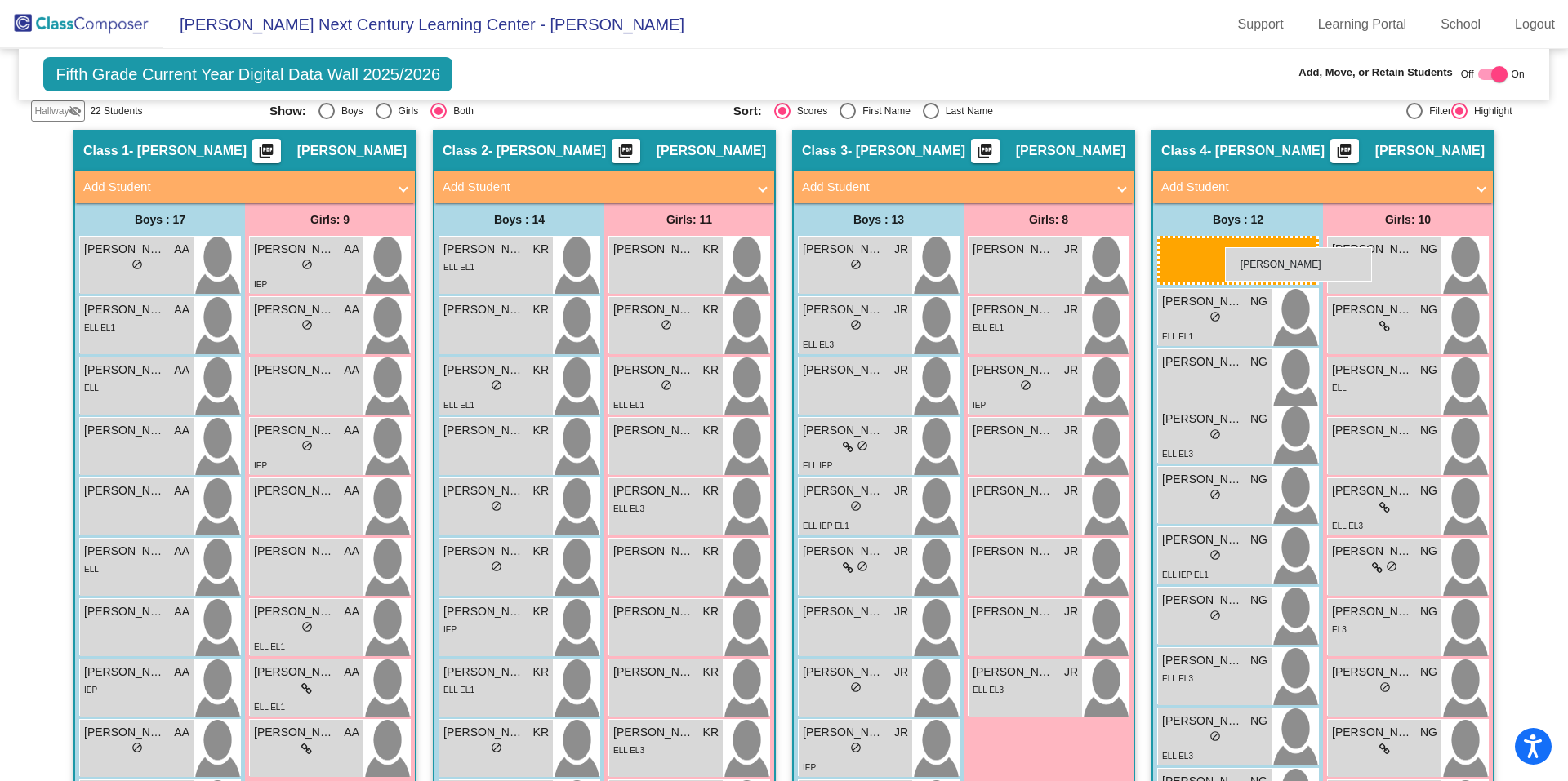
drag, startPoint x: 827, startPoint y: 474, endPoint x: 1225, endPoint y: 247, distance: 458.2
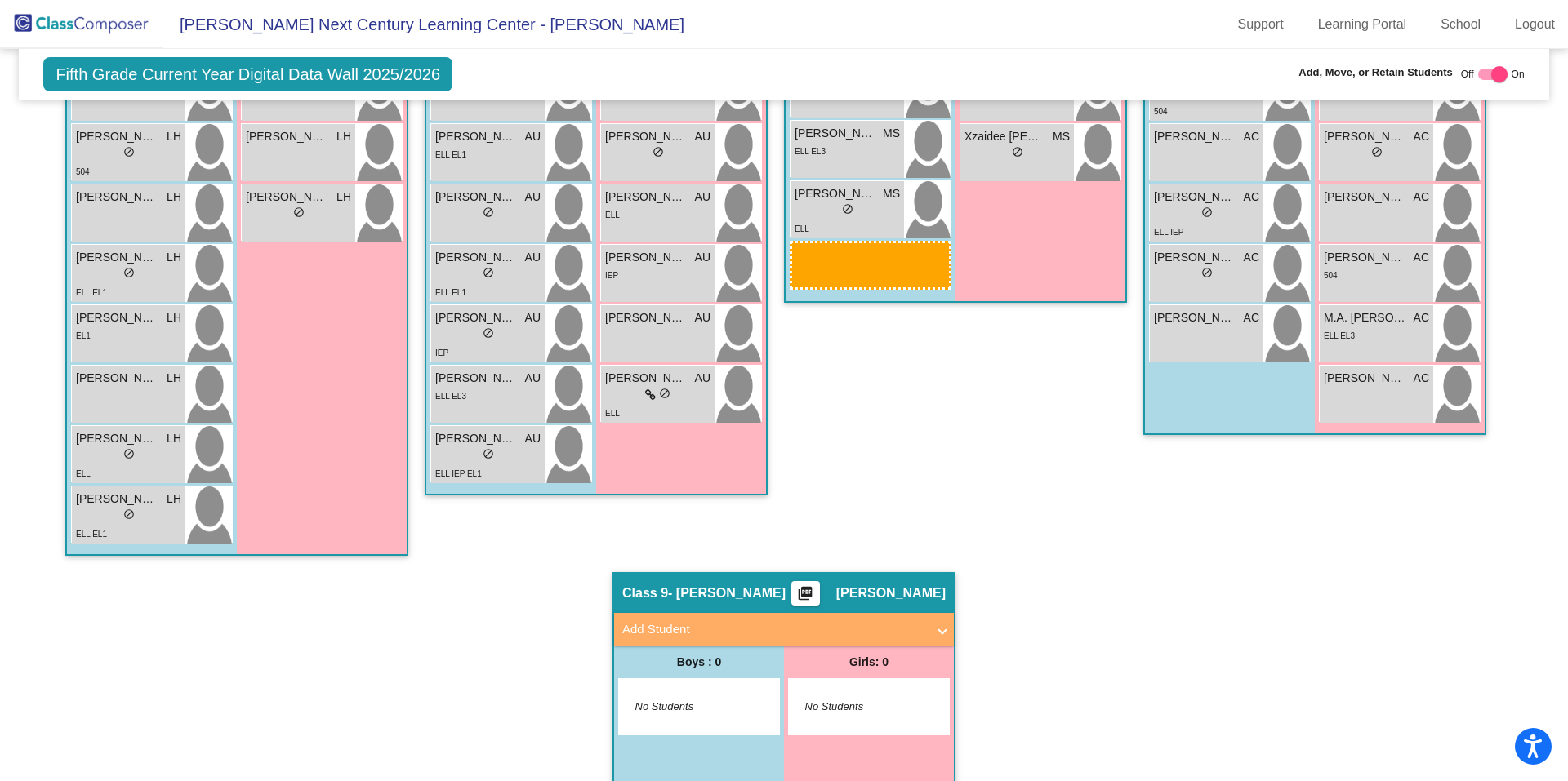
scroll to position [2142, 0]
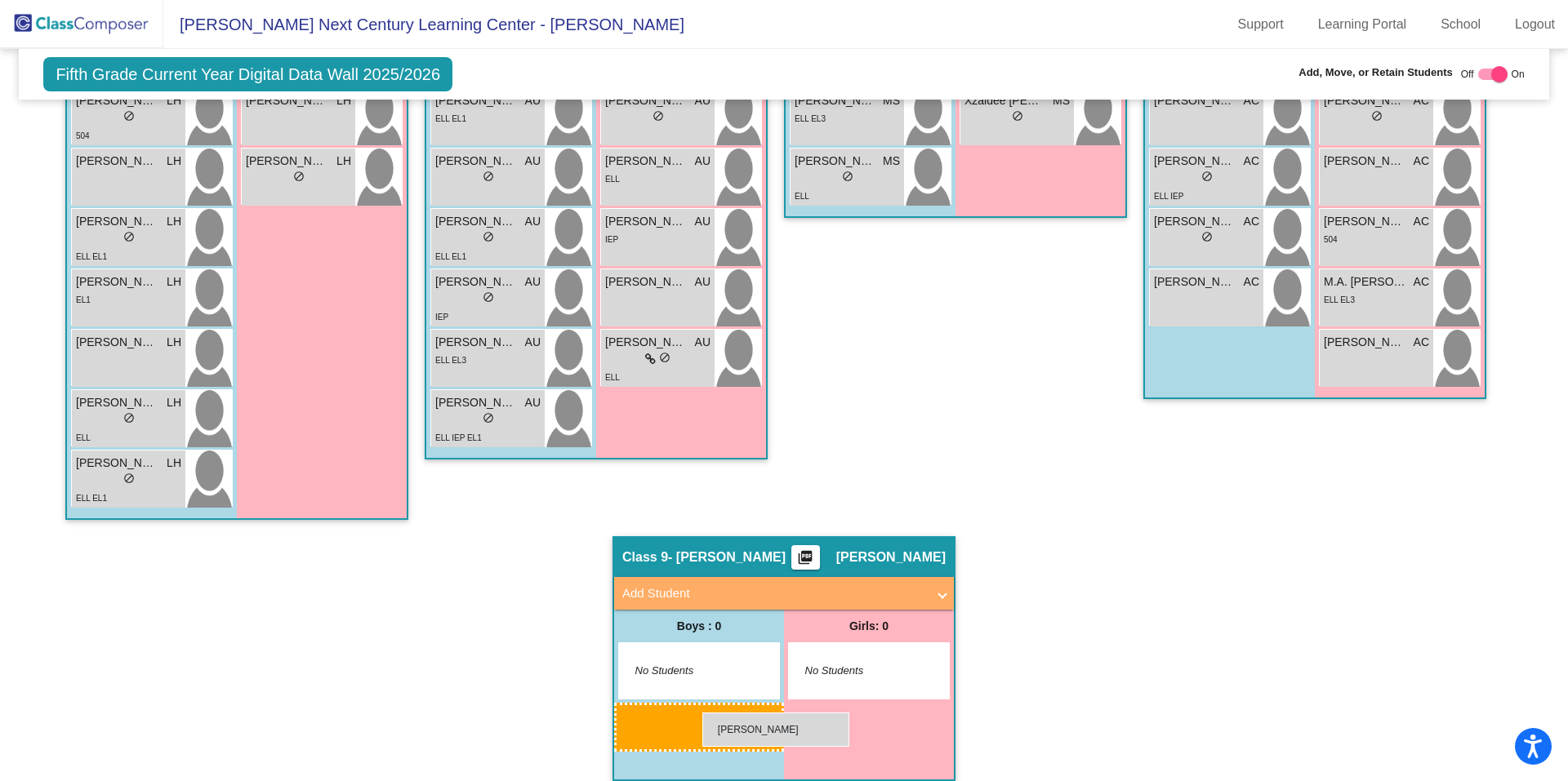
drag, startPoint x: 845, startPoint y: 511, endPoint x: 702, endPoint y: 712, distance: 246.7
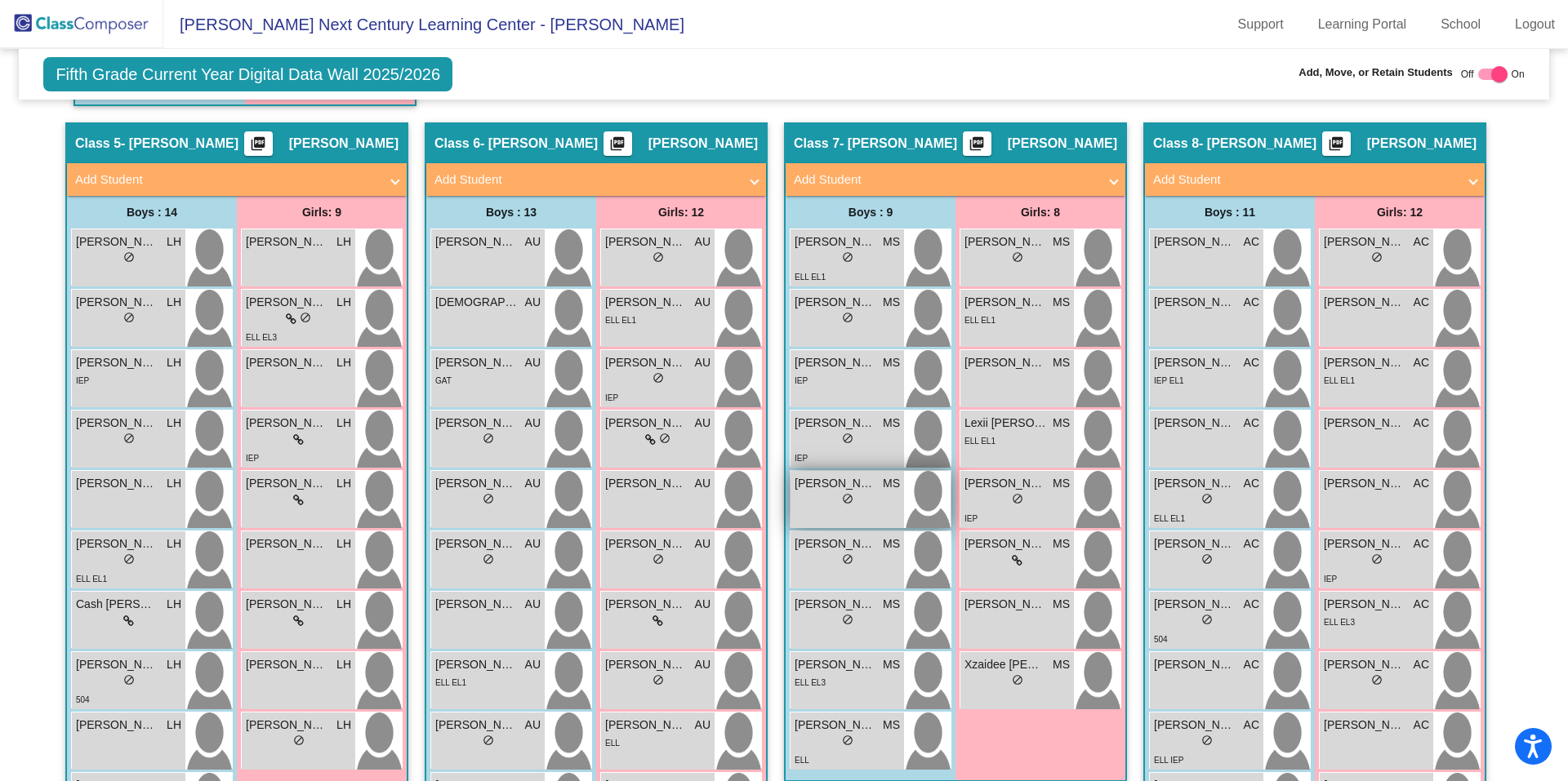
scroll to position [1659, 0]
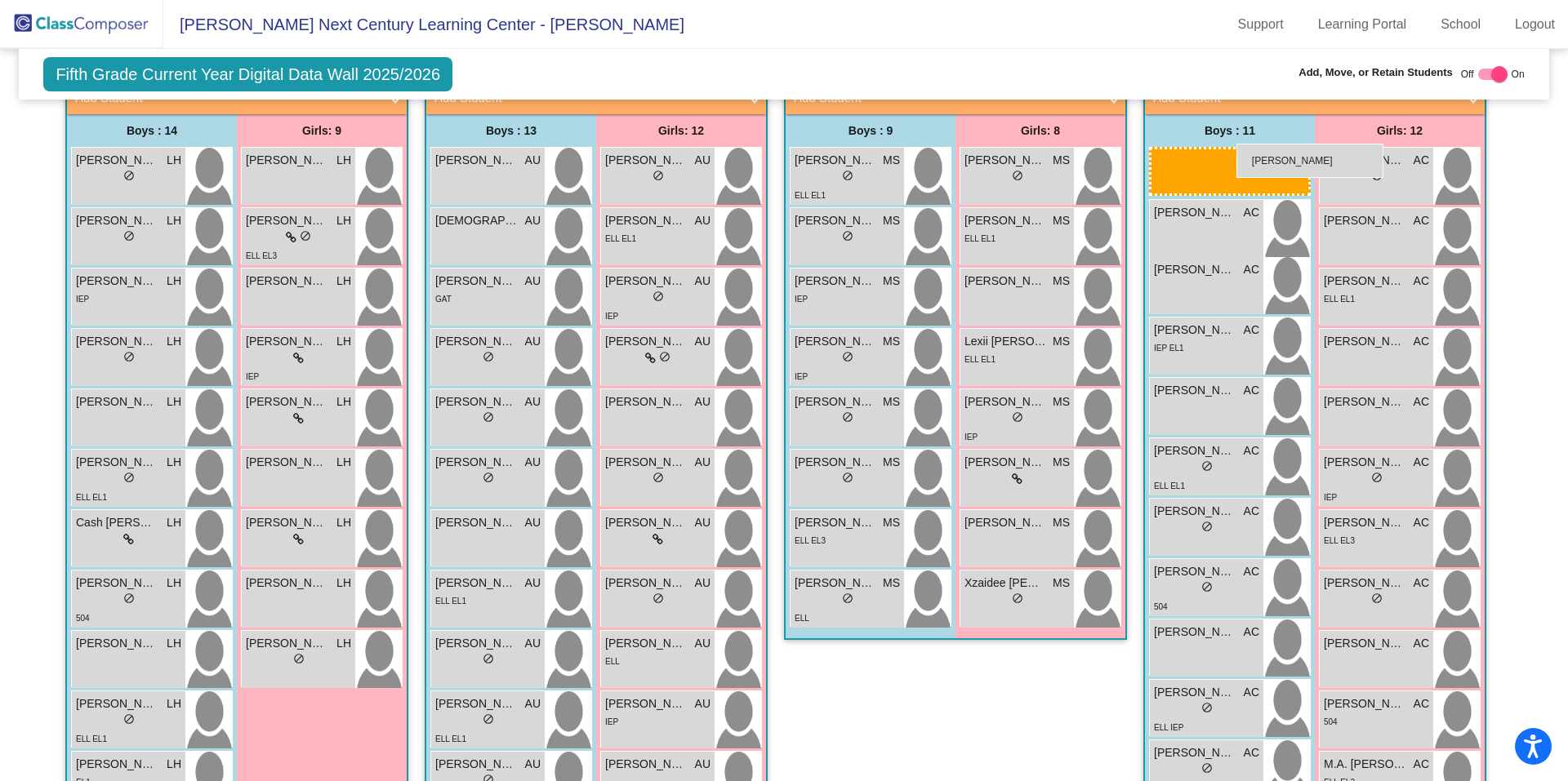
drag, startPoint x: 876, startPoint y: 408, endPoint x: 1233, endPoint y: 151, distance: 439.9
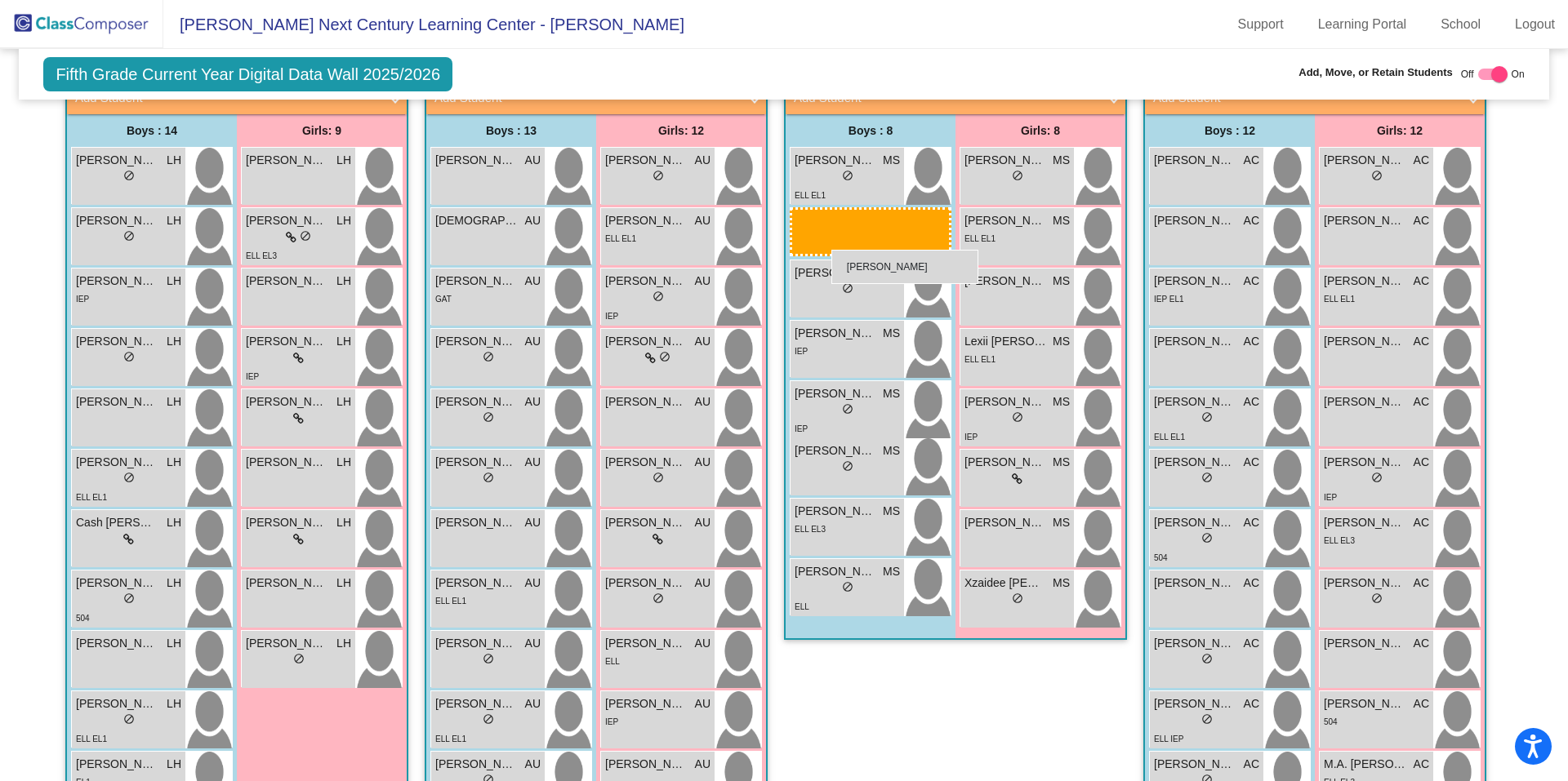
drag, startPoint x: 887, startPoint y: 417, endPoint x: 831, endPoint y: 250, distance: 176.1
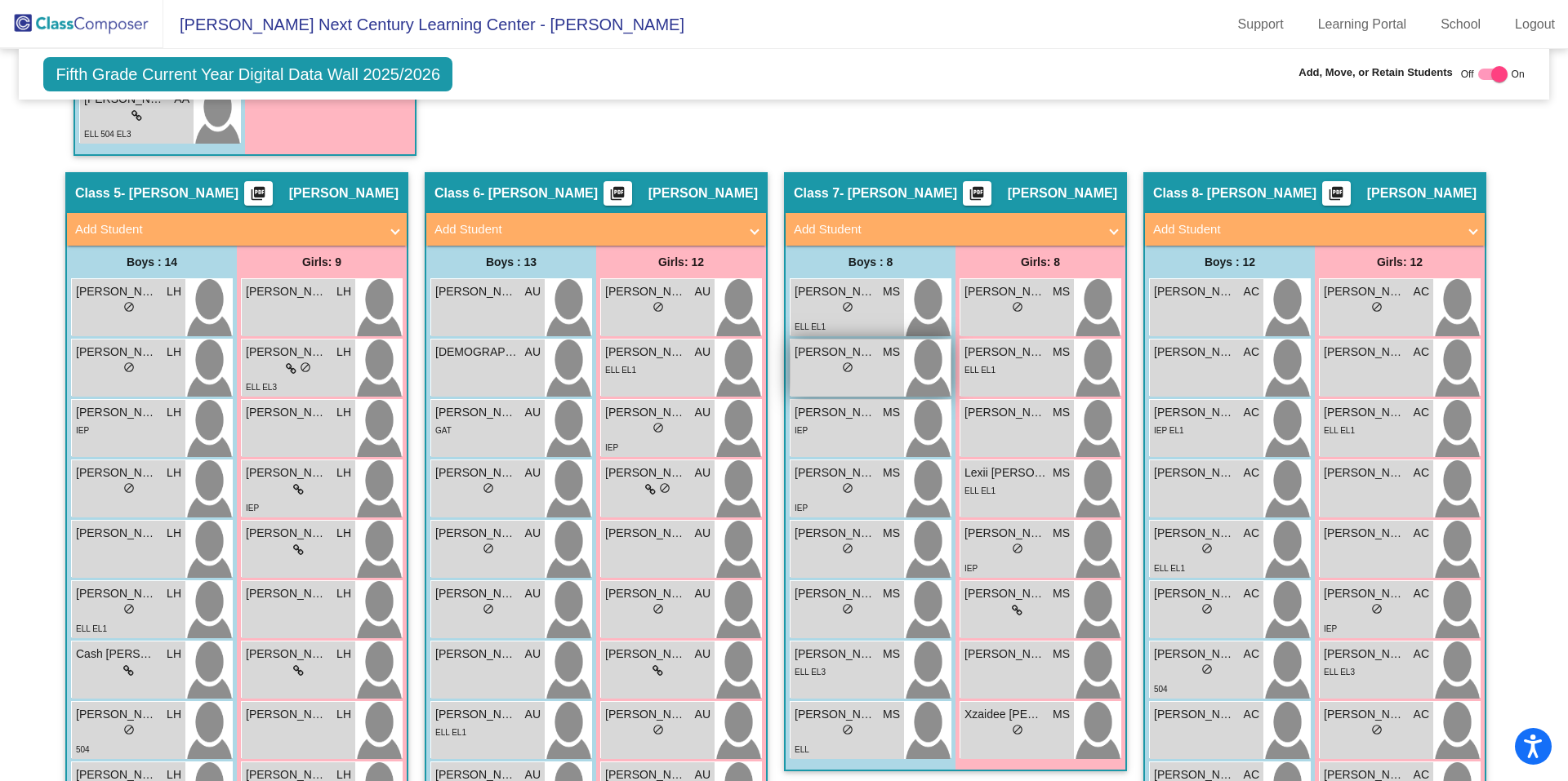
scroll to position [1496, 0]
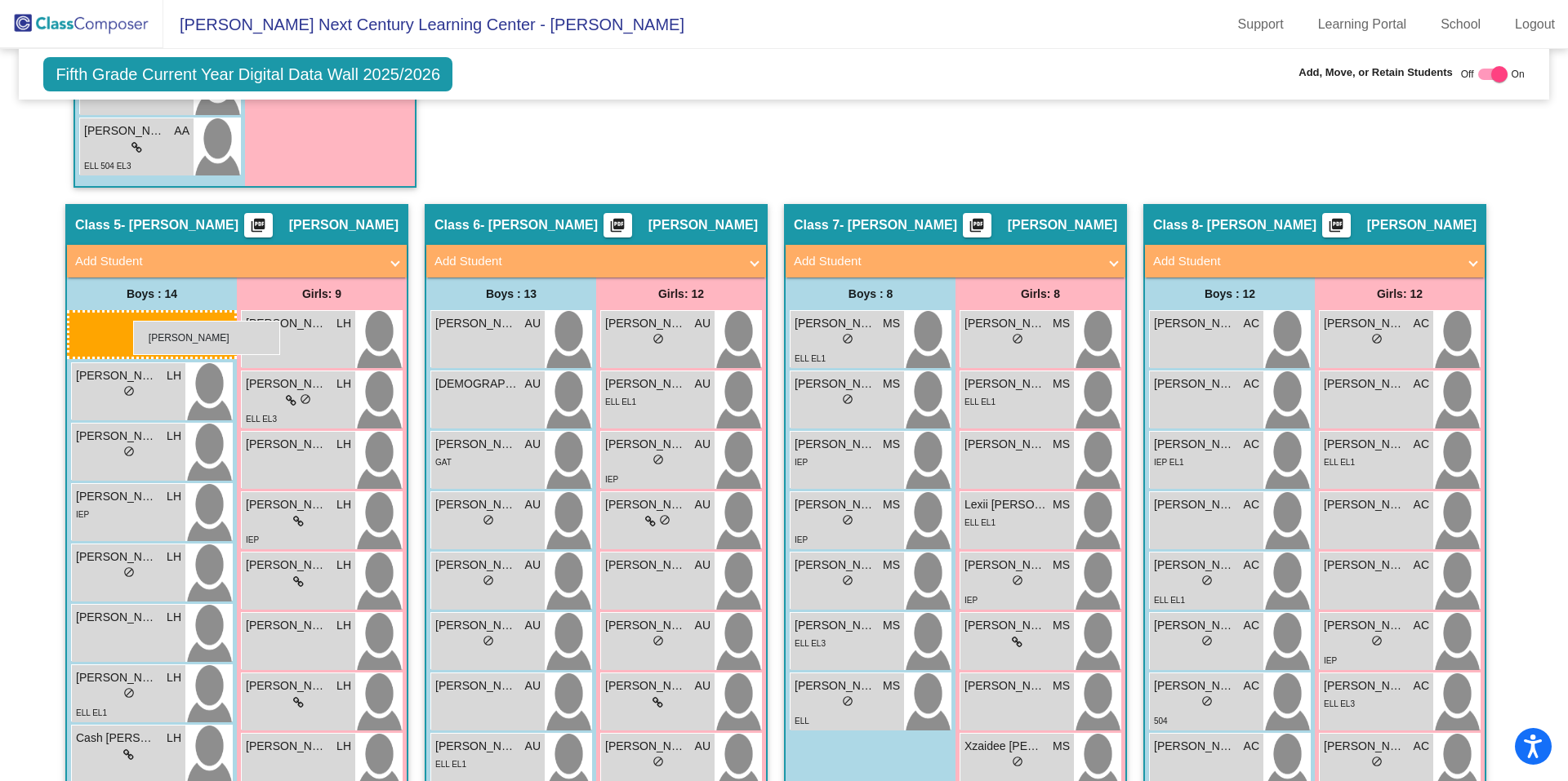
drag, startPoint x: 837, startPoint y: 575, endPoint x: 133, endPoint y: 321, distance: 748.4
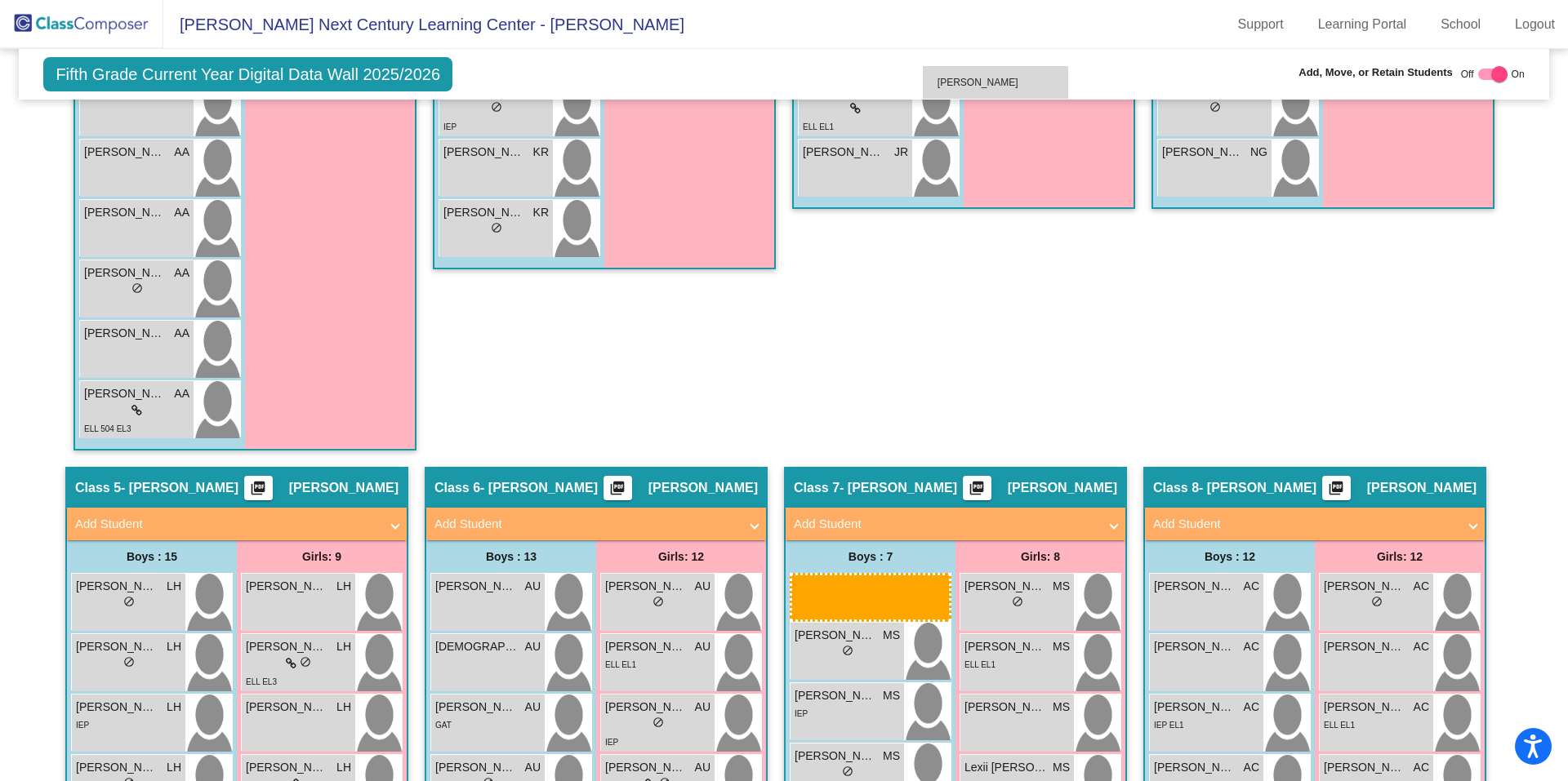
scroll to position [1177, 0]
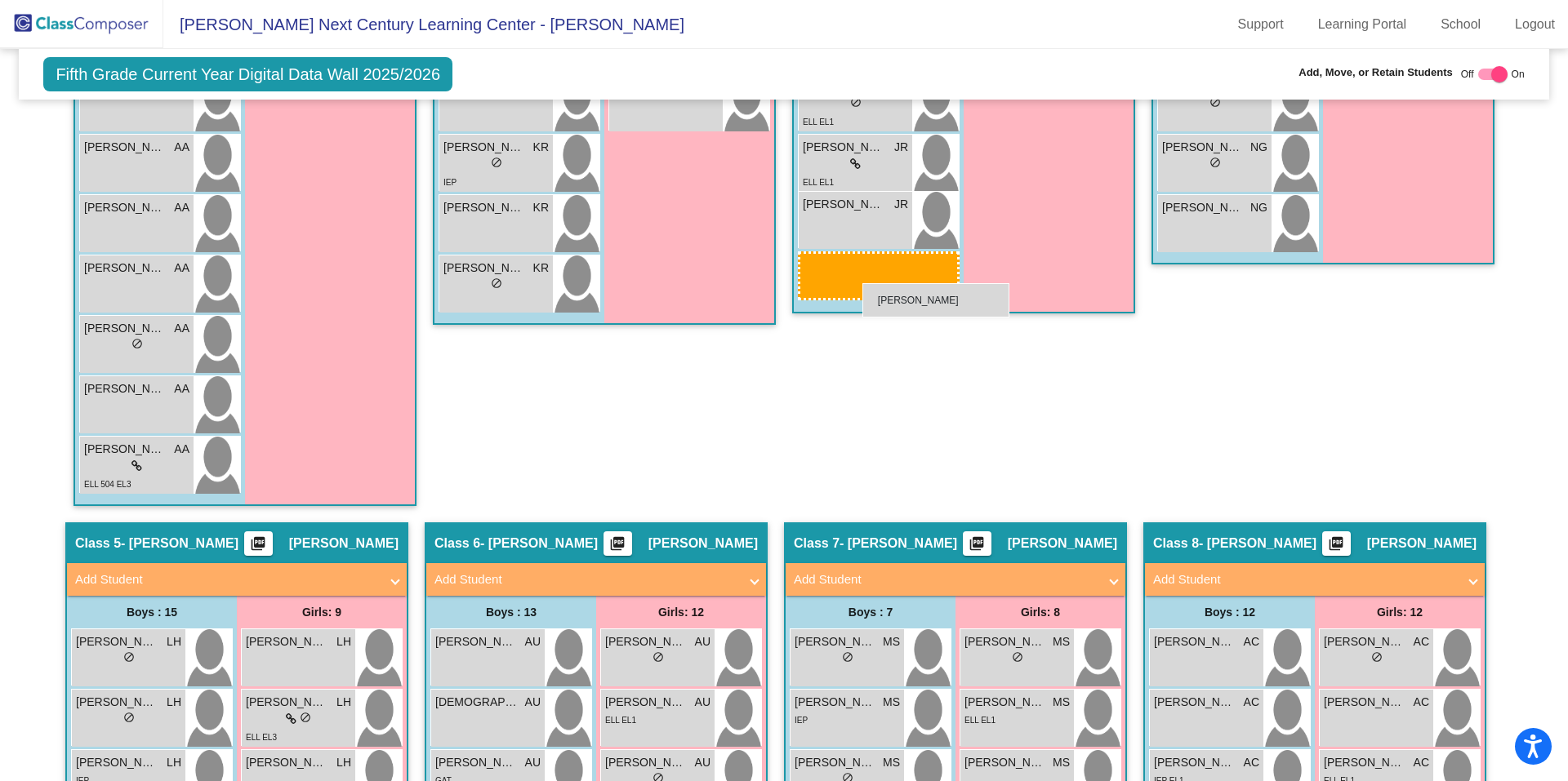
drag, startPoint x: 836, startPoint y: 348, endPoint x: 862, endPoint y: 284, distance: 69.1
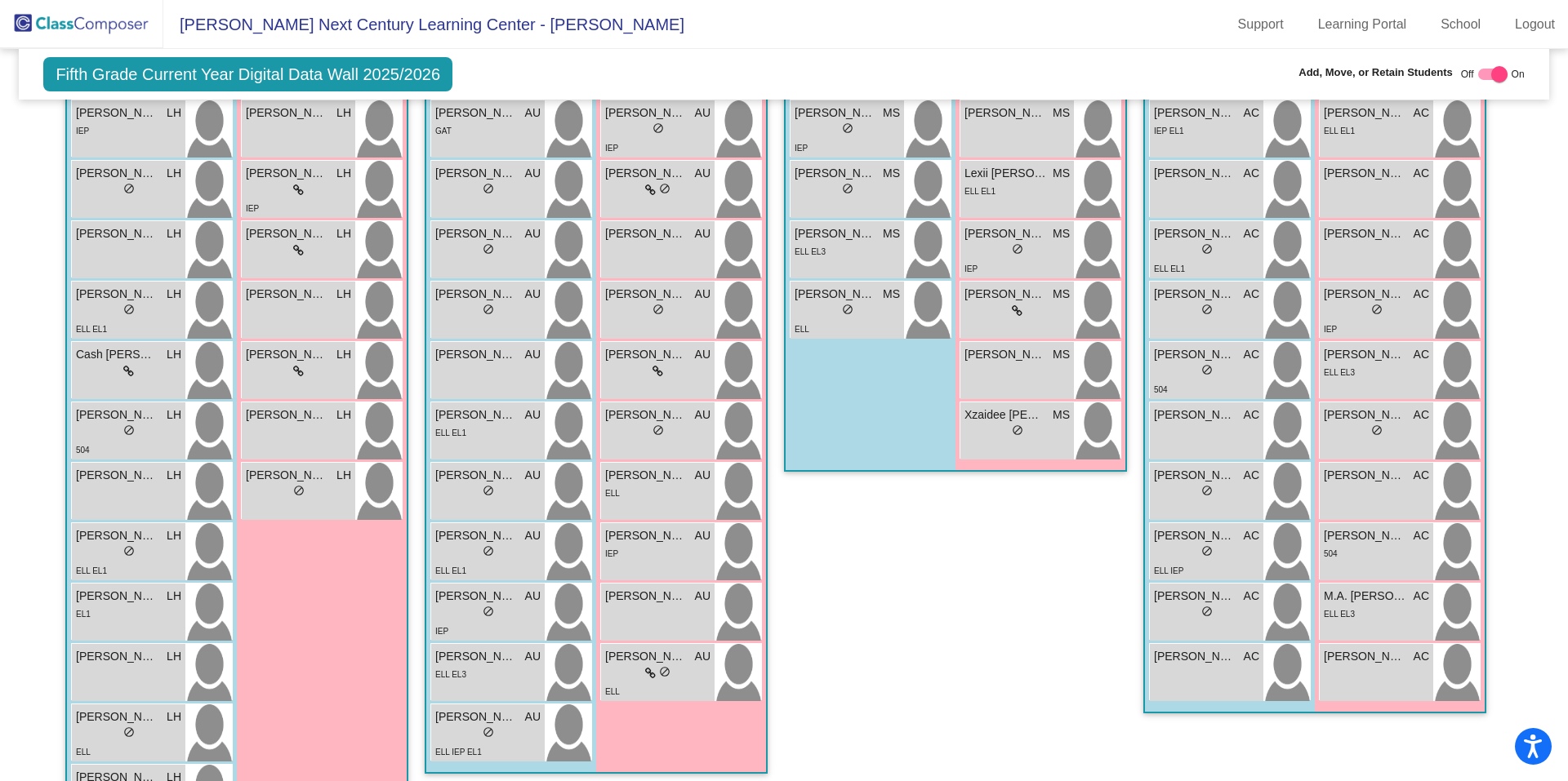
scroll to position [2072, 0]
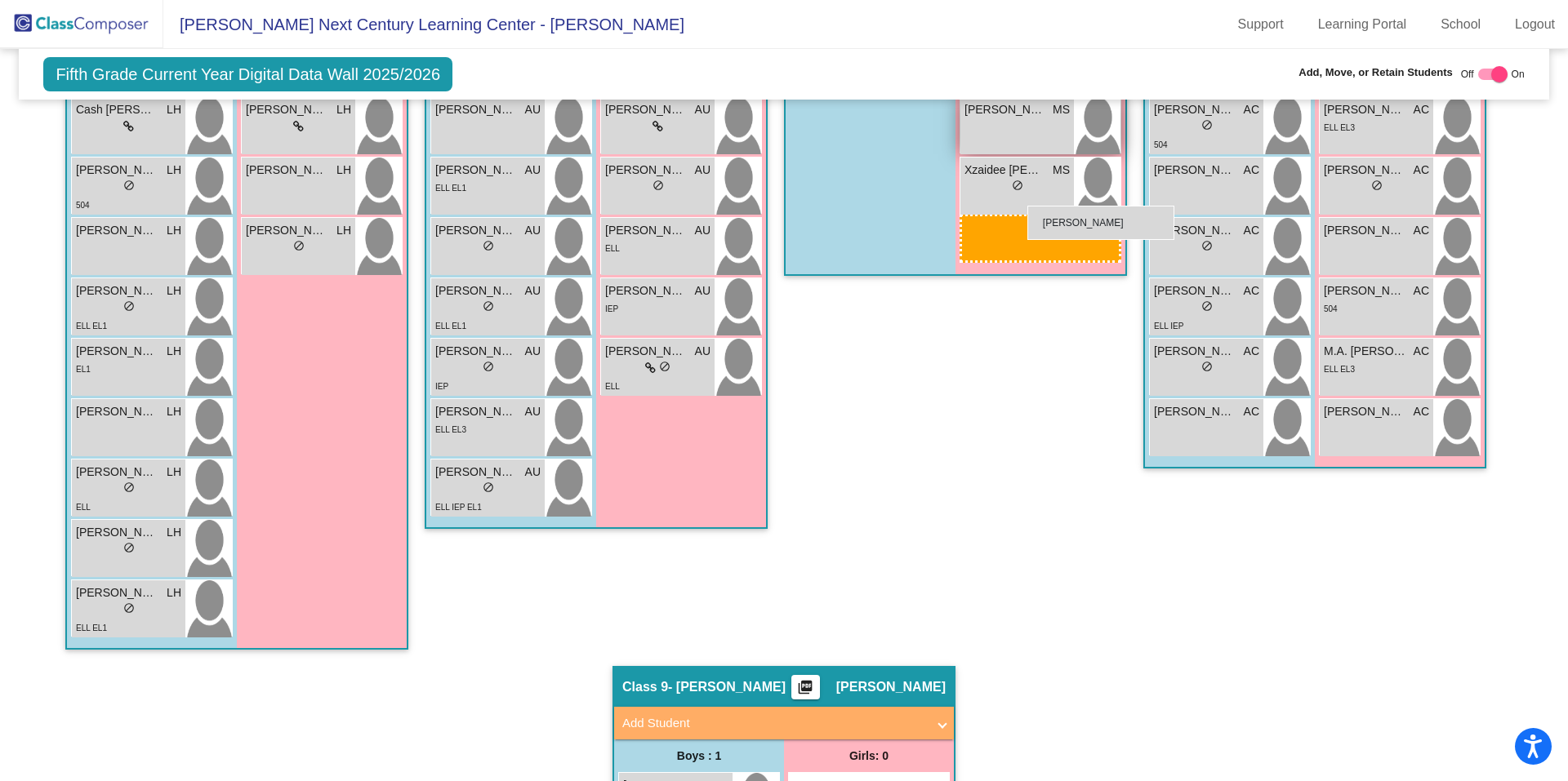
drag, startPoint x: 656, startPoint y: 361, endPoint x: 1025, endPoint y: 209, distance: 399.1
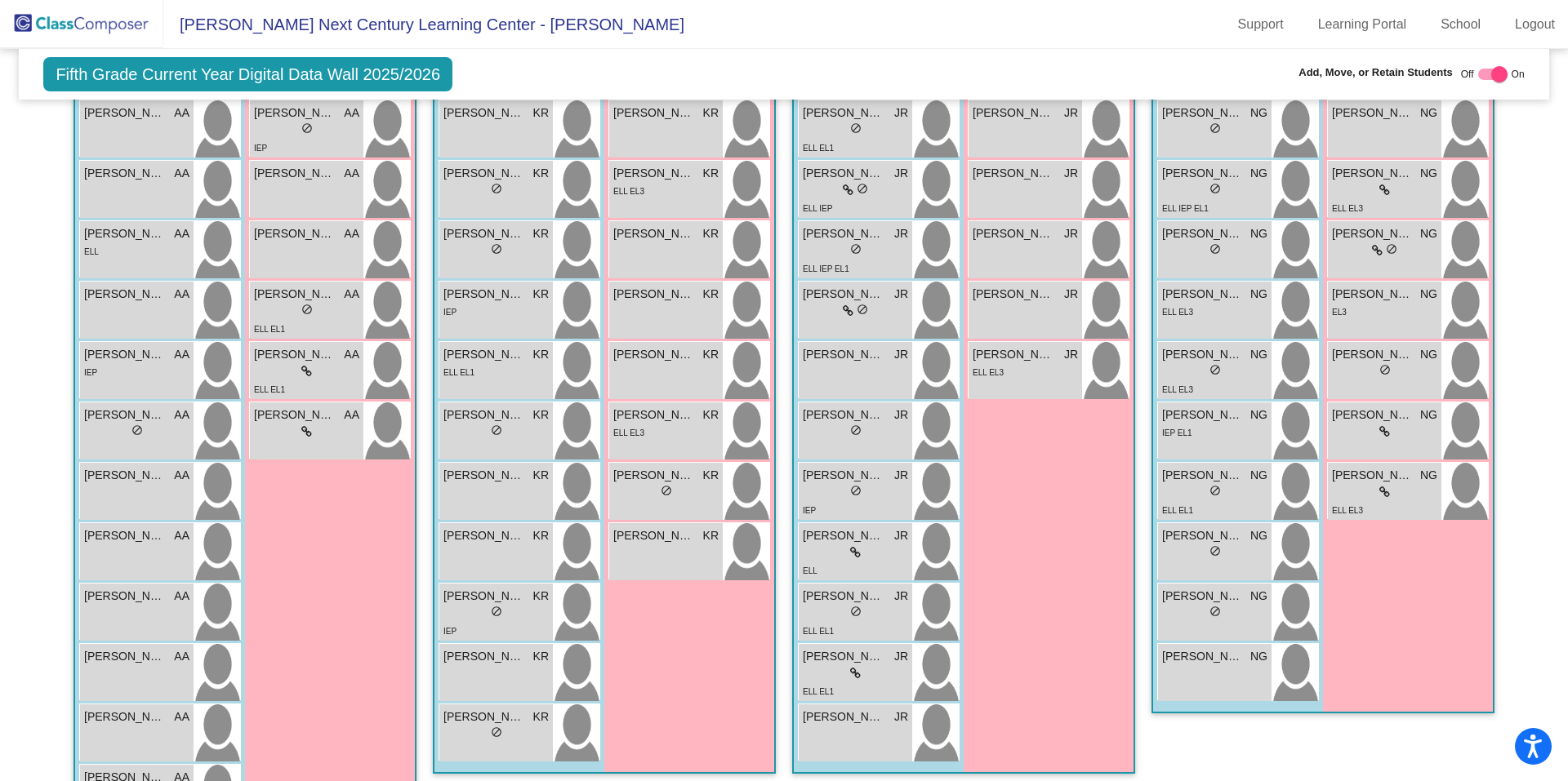
scroll to position [2069, 0]
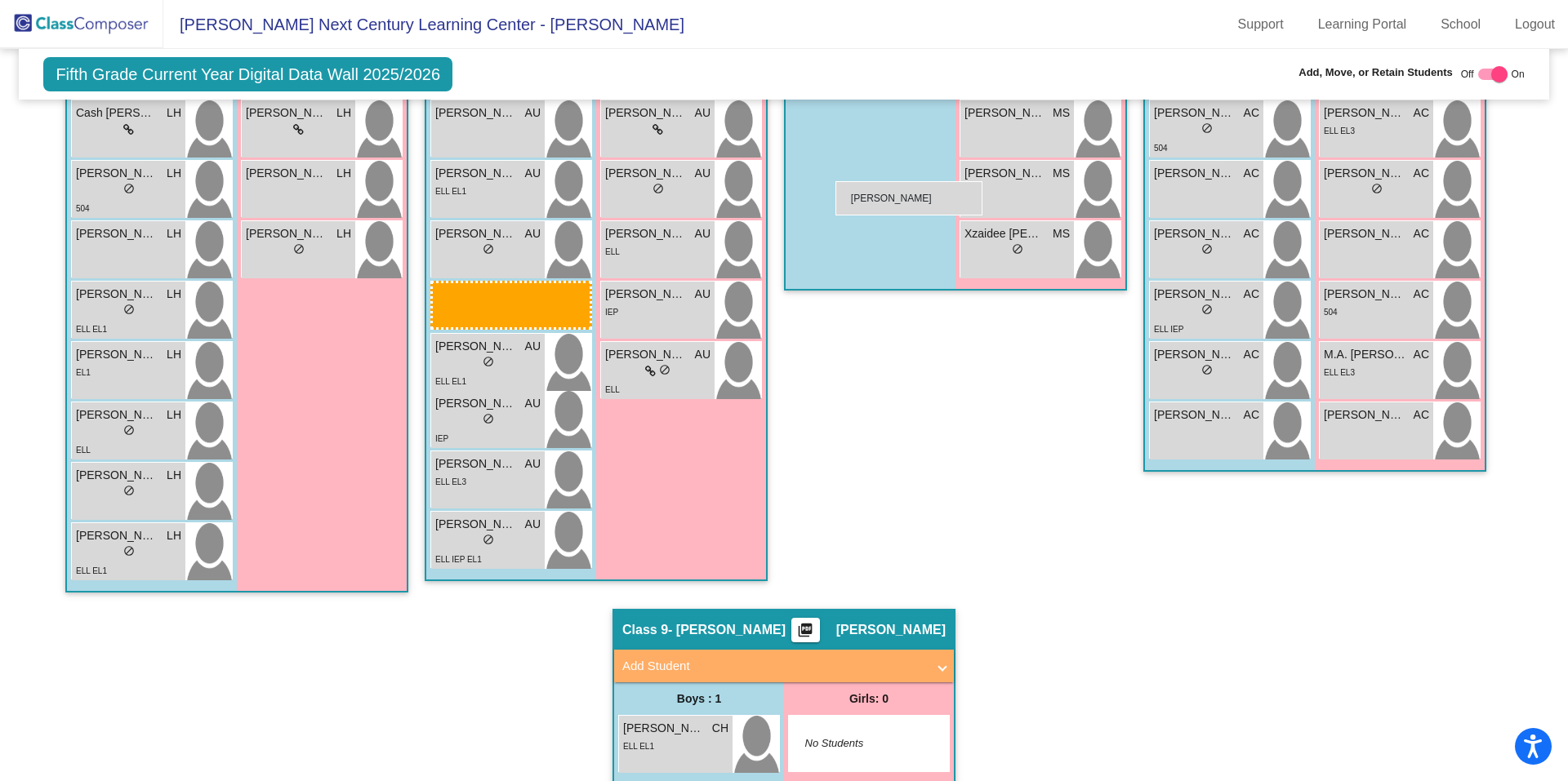
drag, startPoint x: 131, startPoint y: 433, endPoint x: 835, endPoint y: 181, distance: 747.7
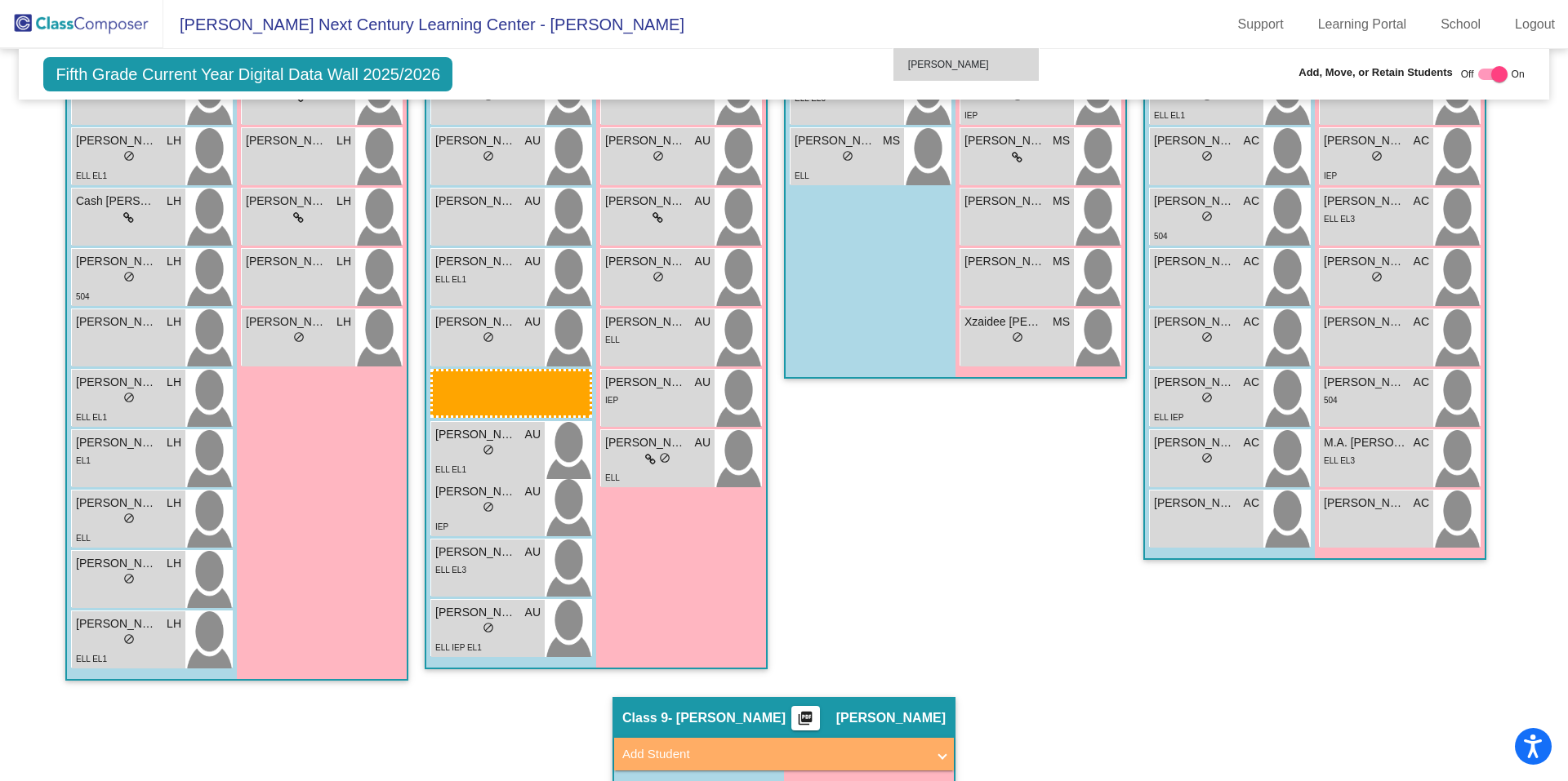
scroll to position [1978, 0]
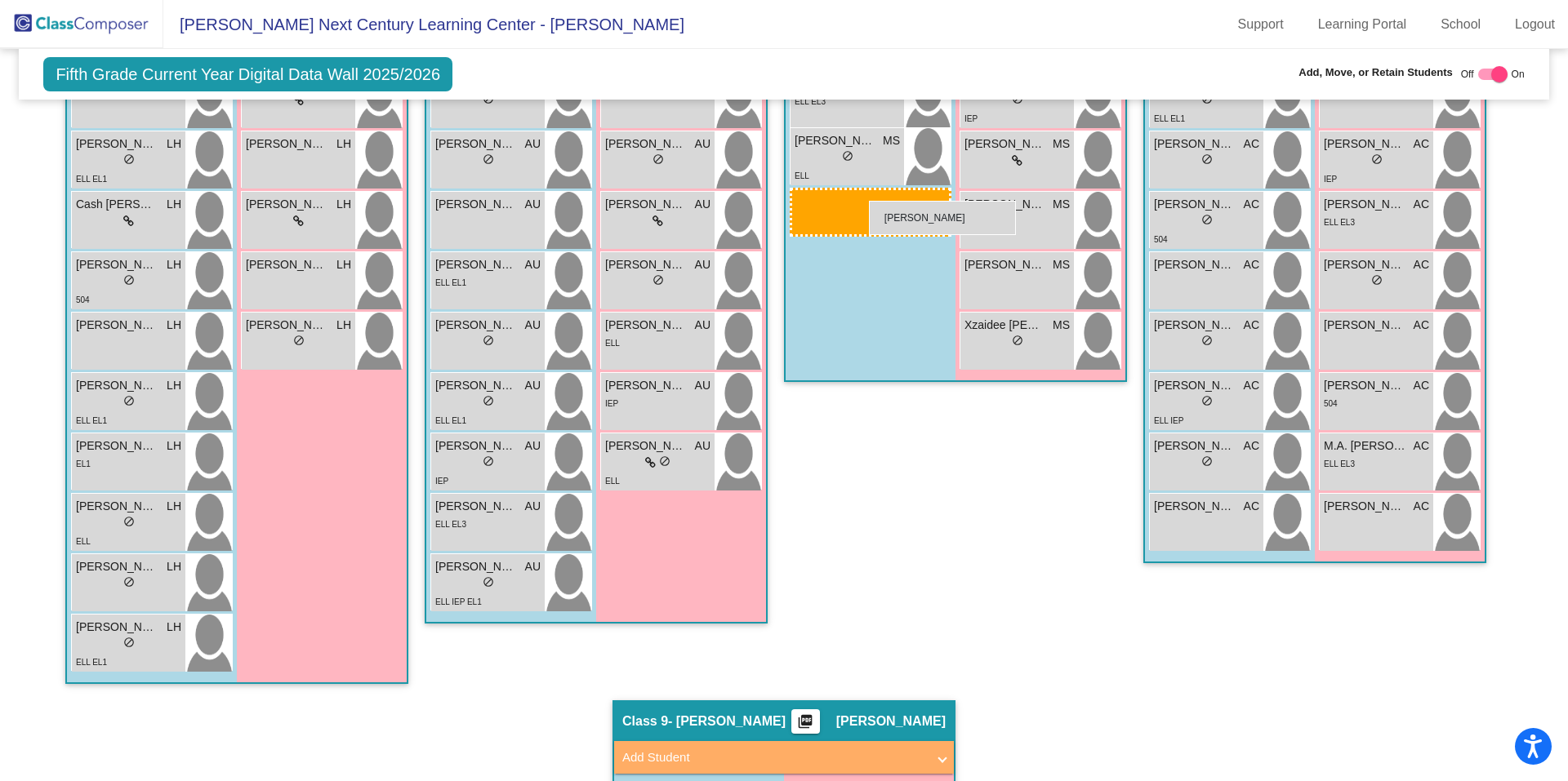
drag, startPoint x: 125, startPoint y: 421, endPoint x: 868, endPoint y: 201, distance: 774.9
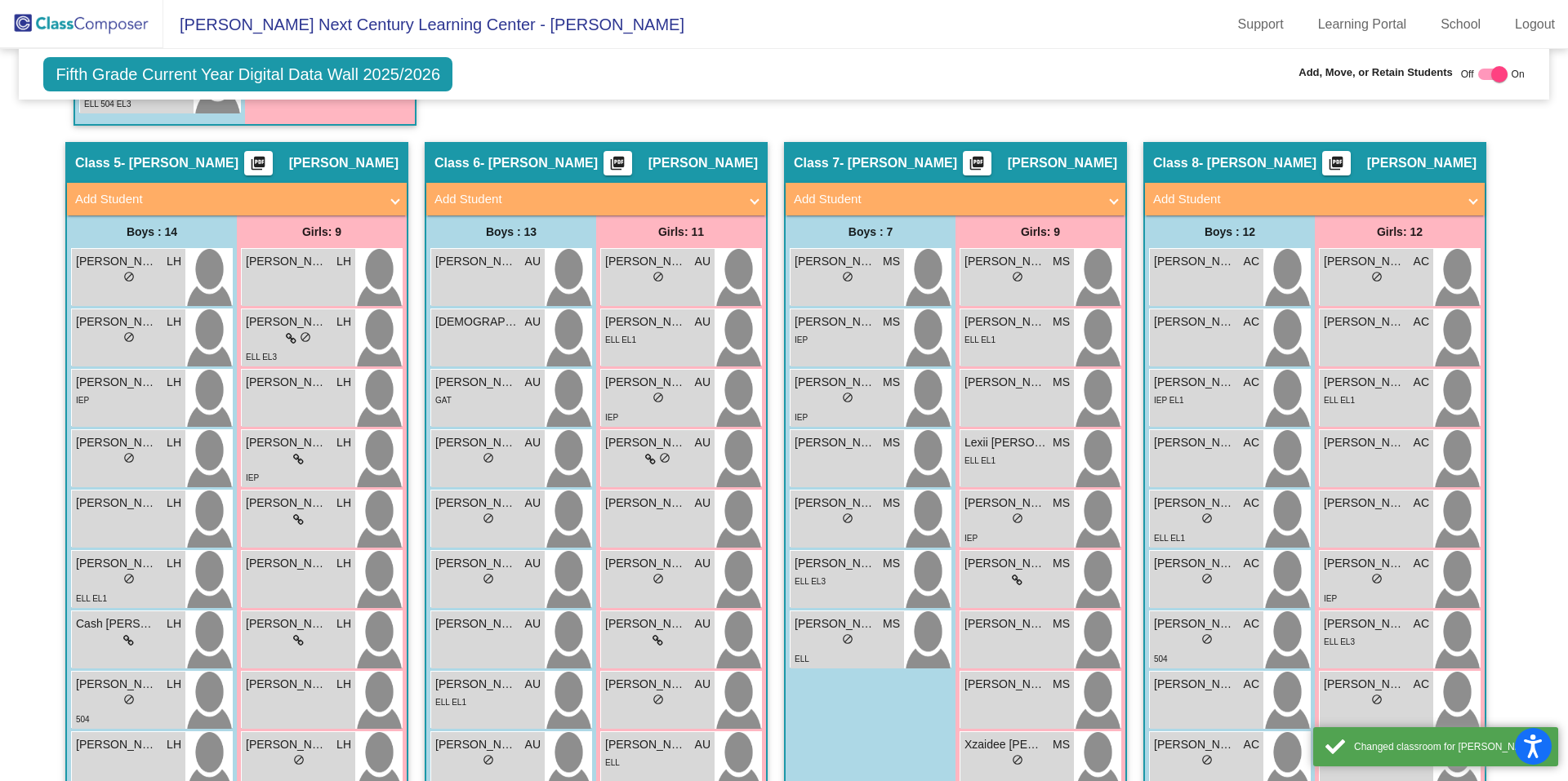
scroll to position [1488, 0]
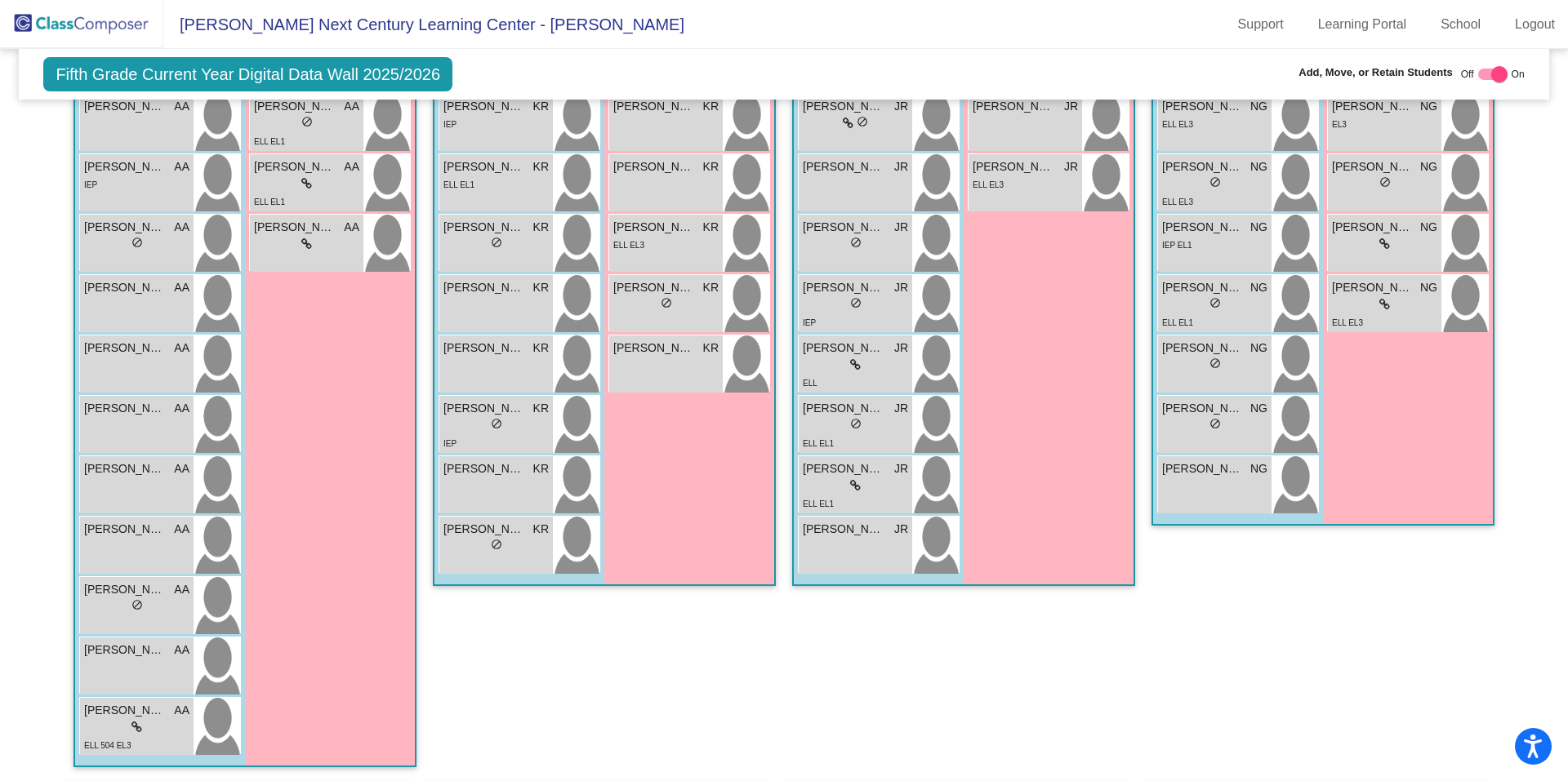
click at [1491, 75] on div at bounding box center [1499, 74] width 17 height 17
checkbox input "false"
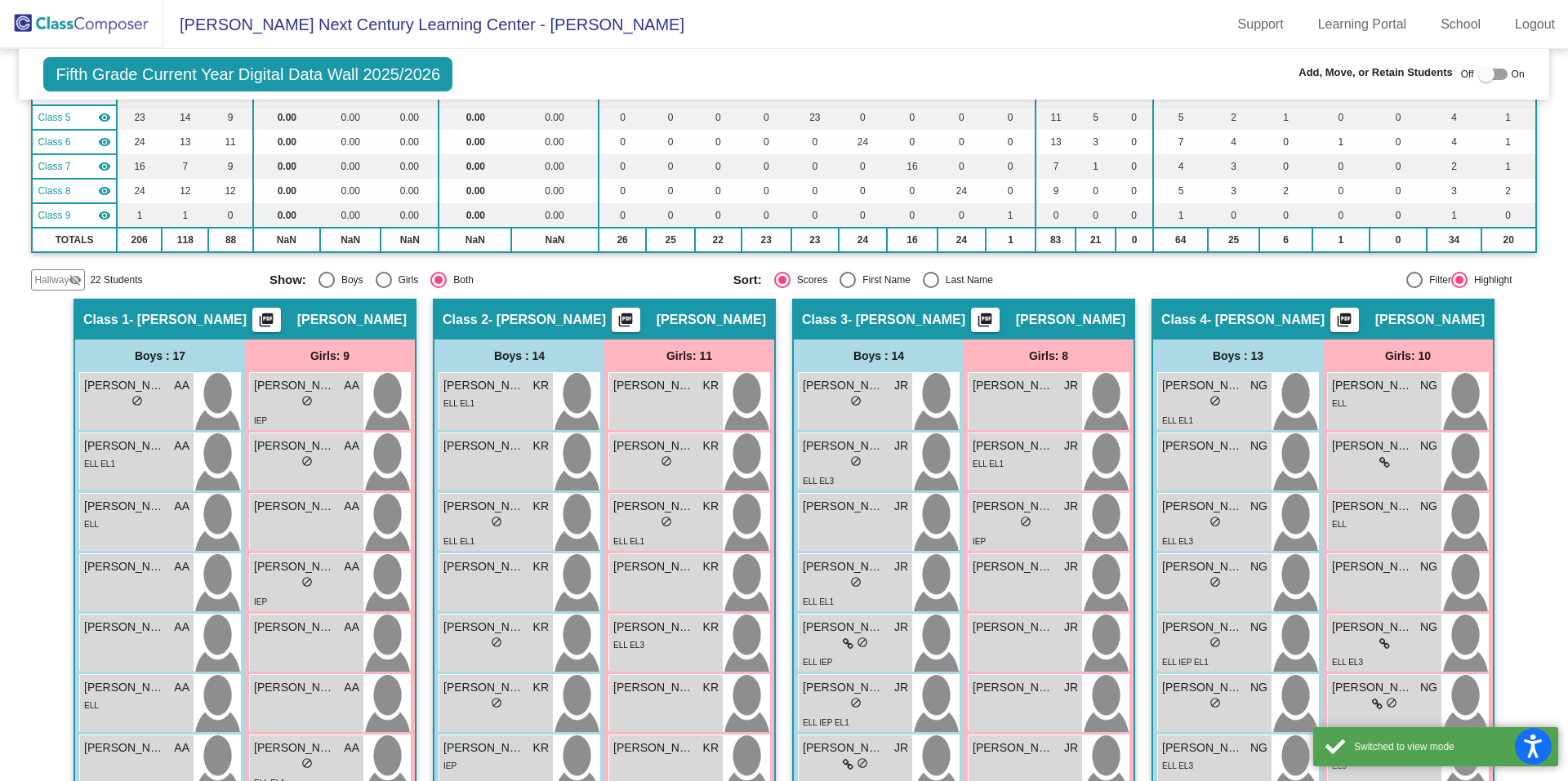
scroll to position [68, 0]
